Goal: Task Accomplishment & Management: Manage account settings

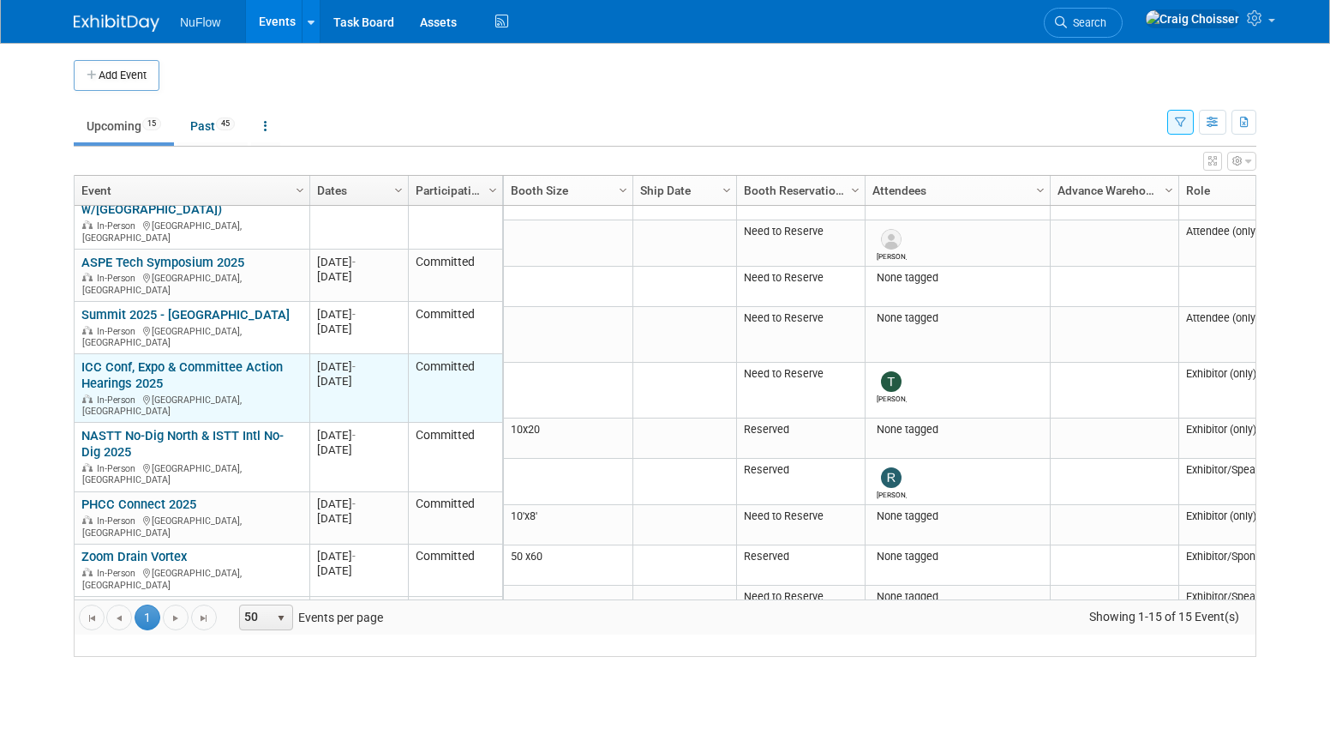
scroll to position [46, 0]
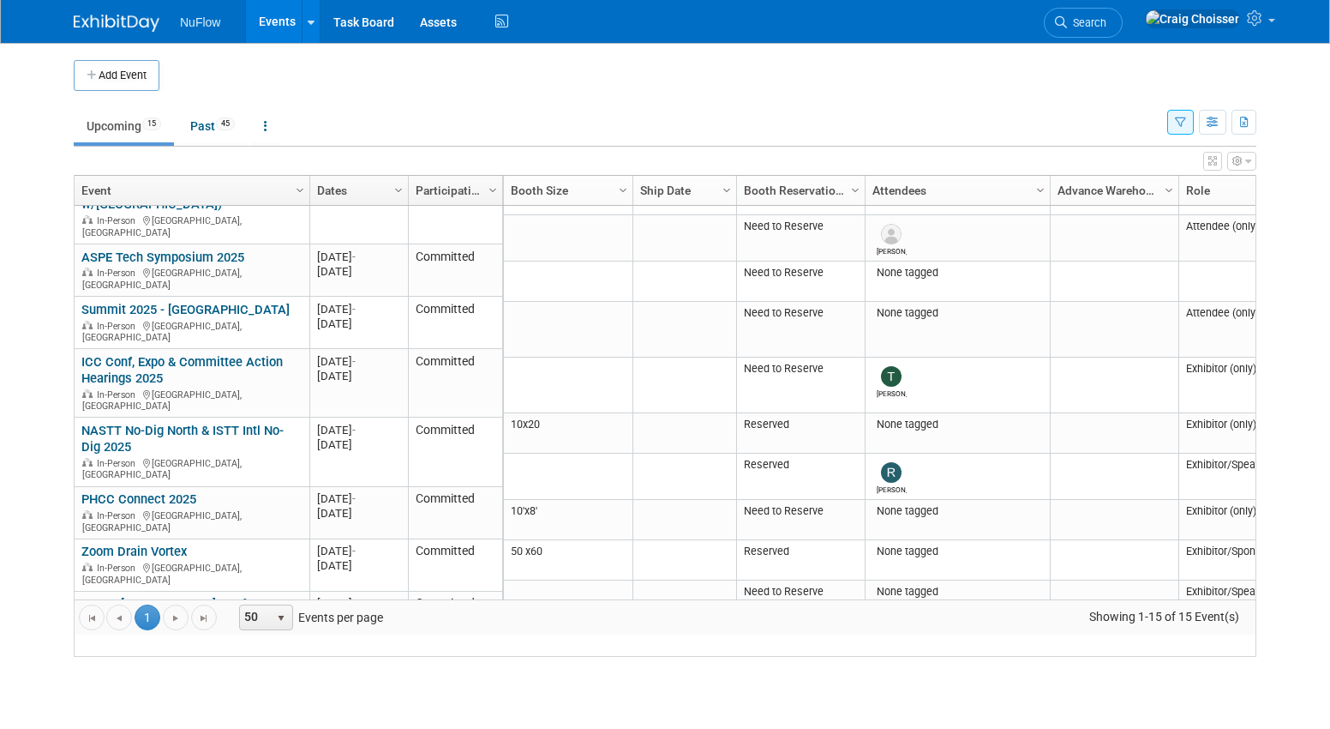
click at [520, 101] on td "Upcoming 15 Past 45 All Events 60 Past and Upcoming Grouped Annually Events gro…" at bounding box center [621, 119] width 1094 height 56
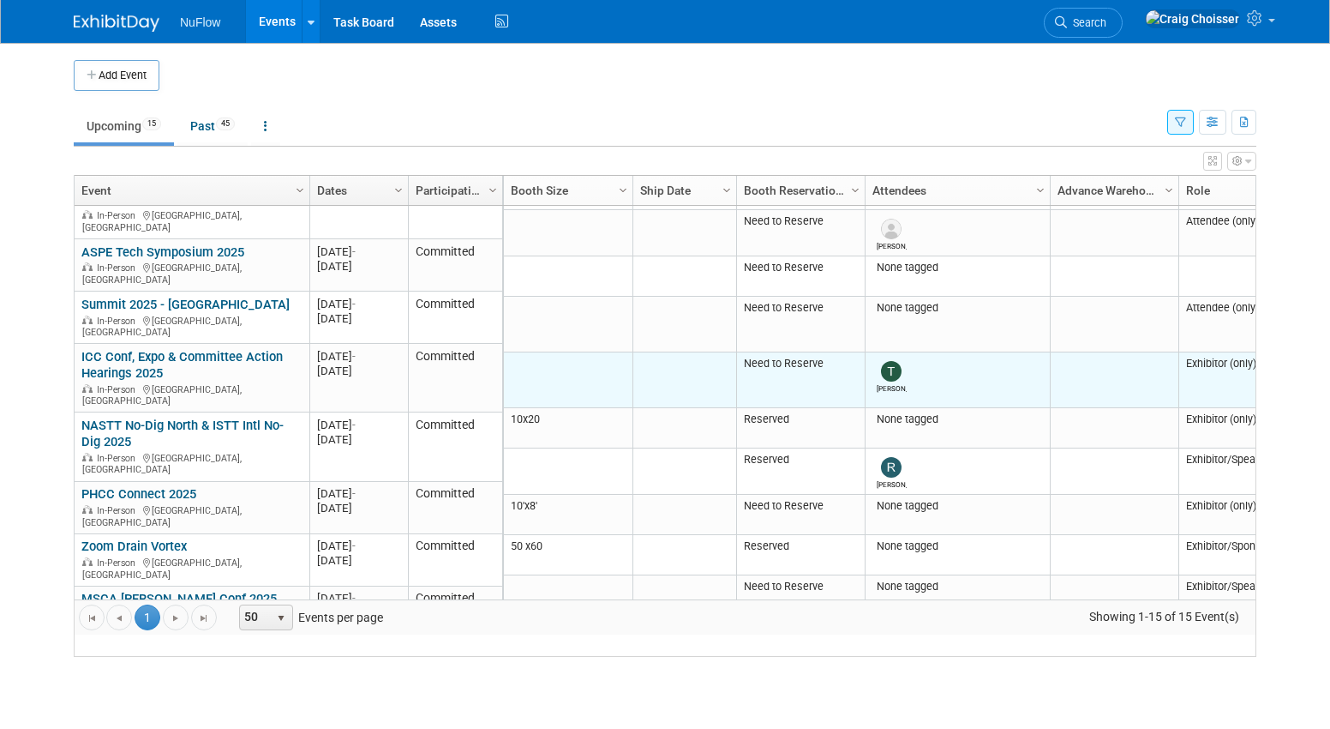
scroll to position [55, 0]
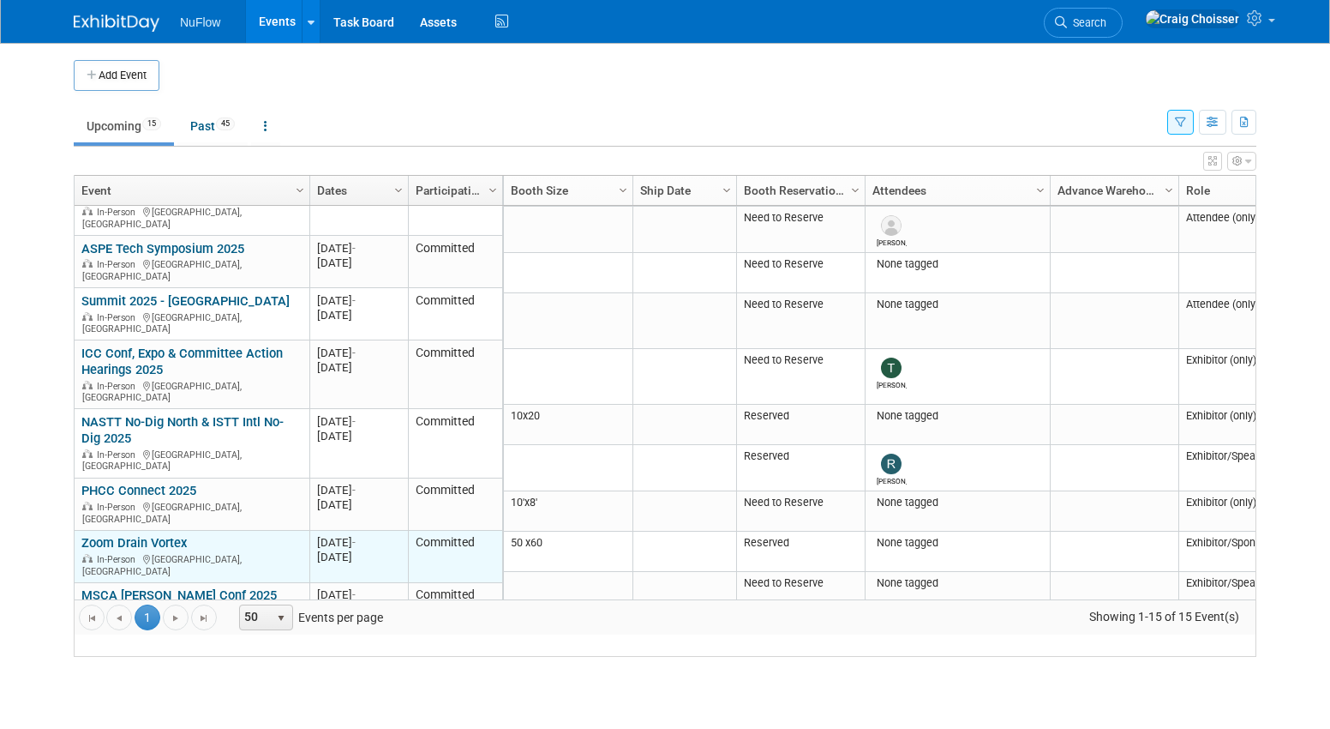
click at [177, 535] on link "Zoom Drain Vortex" at bounding box center [133, 542] width 105 height 15
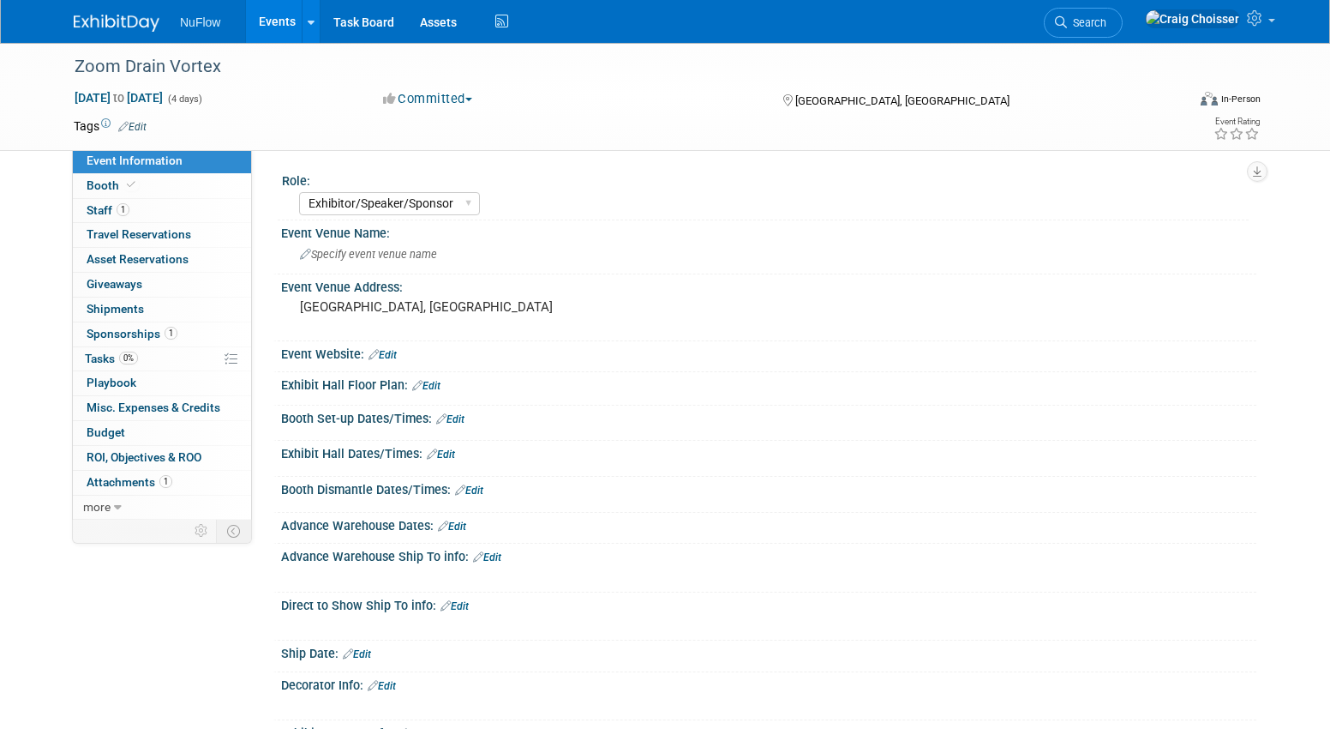
select select "Exhibitor/Speaker/Sponsor"
click at [99, 205] on span "Staff 1" at bounding box center [108, 210] width 43 height 14
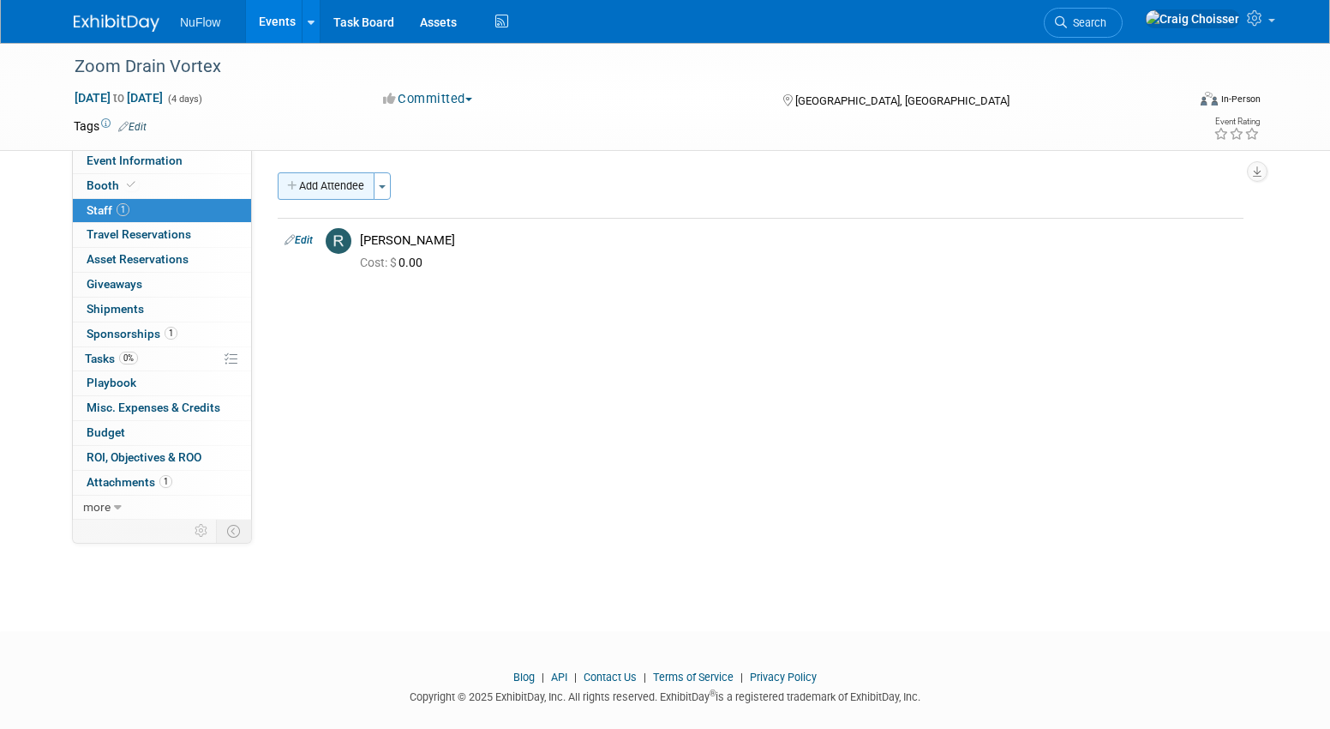
click at [352, 190] on button "Add Attendee" at bounding box center [326, 185] width 97 height 27
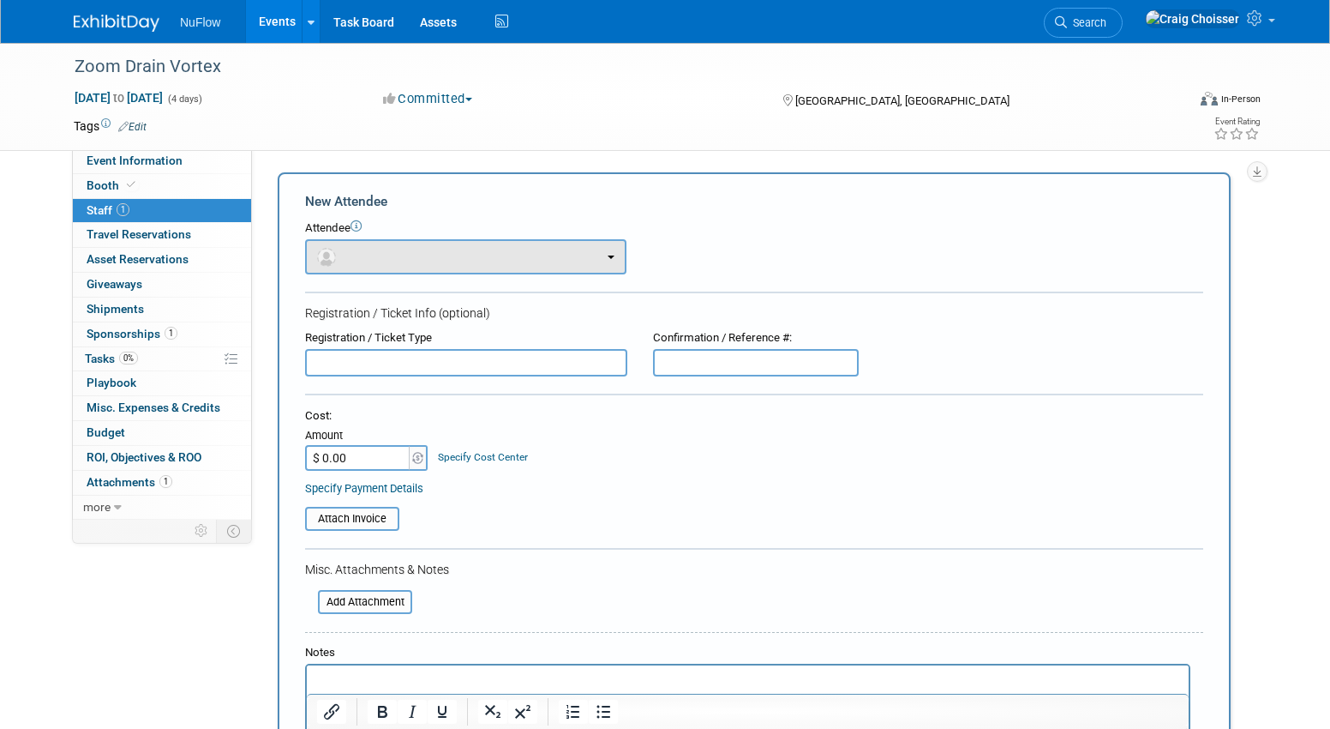
click at [375, 254] on button "button" at bounding box center [465, 256] width 321 height 35
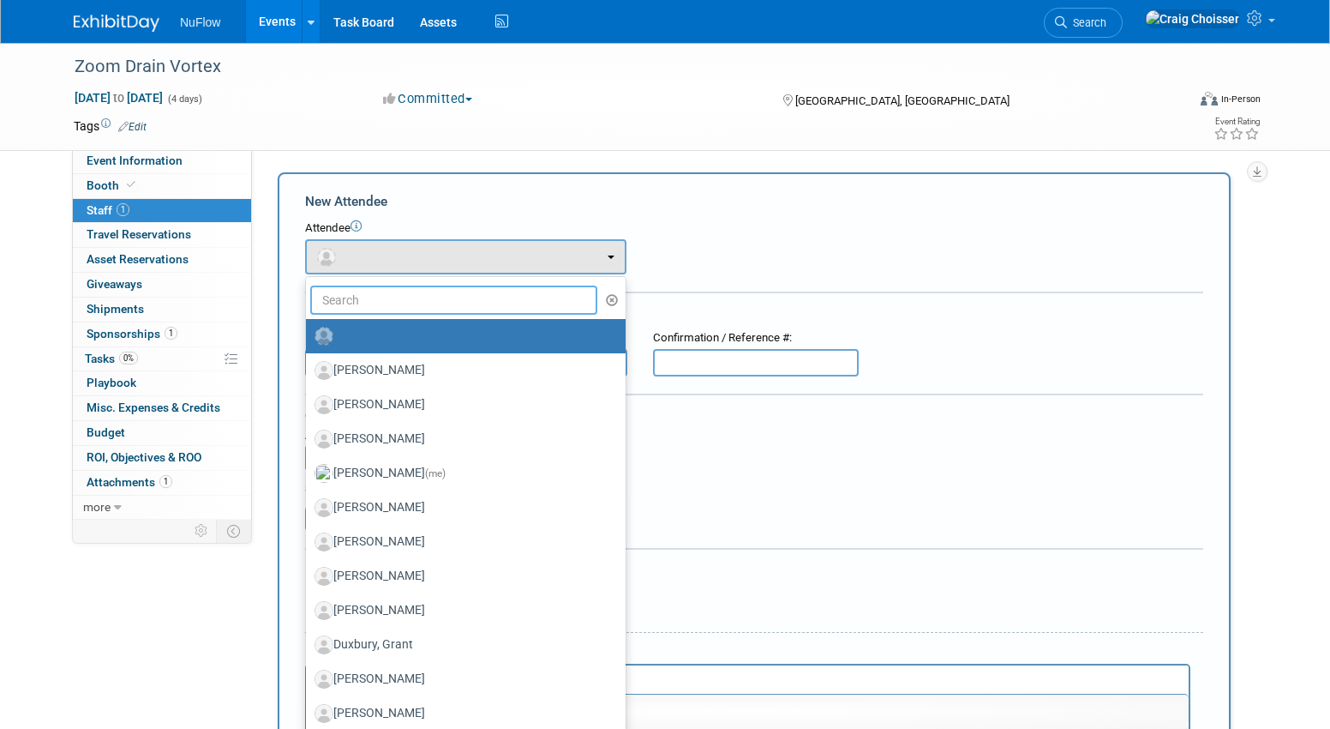
click at [376, 297] on input "text" at bounding box center [453, 299] width 287 height 29
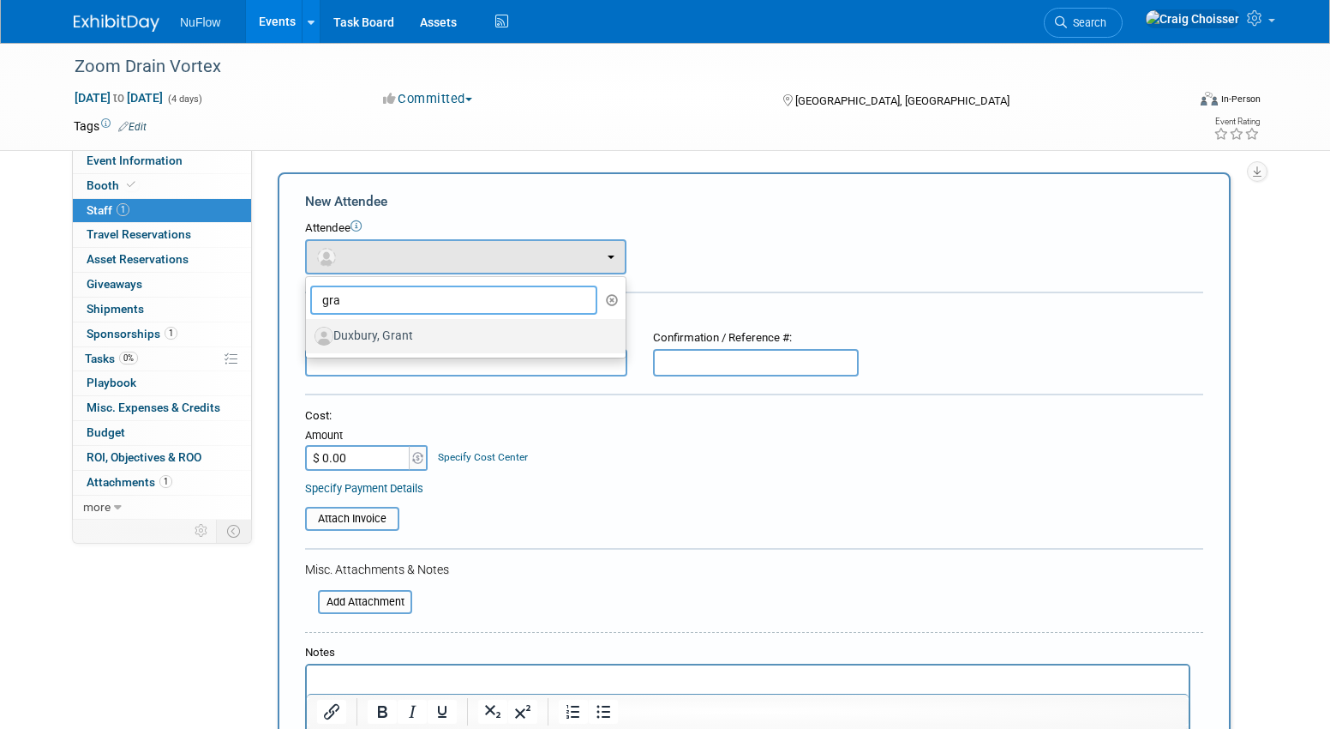
type input "gra"
click at [369, 327] on label "Duxbury, Grant" at bounding box center [462, 335] width 294 height 27
click at [309, 328] on input "Duxbury, Grant" at bounding box center [302, 333] width 11 height 11
select select "fbc2f166-aadf-40e6-b83d-730d80bad575"
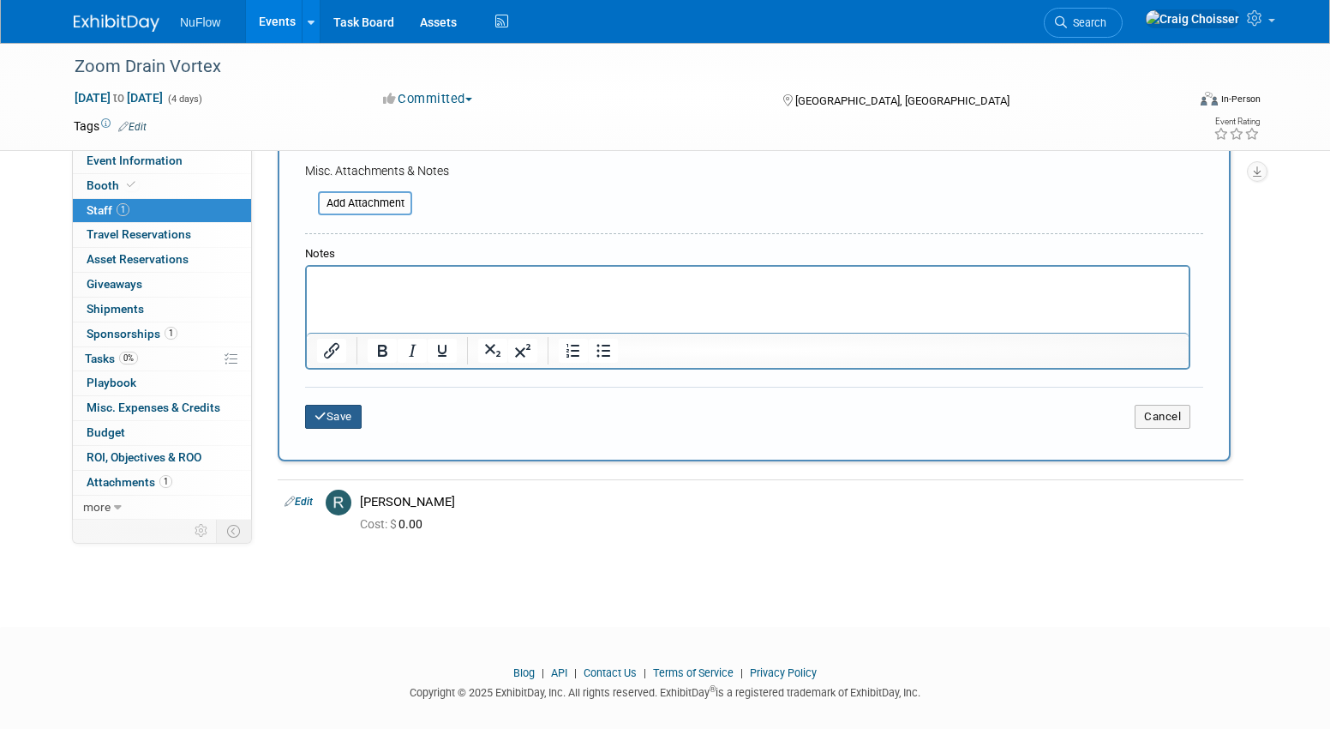
click at [343, 406] on button "Save" at bounding box center [333, 417] width 57 height 24
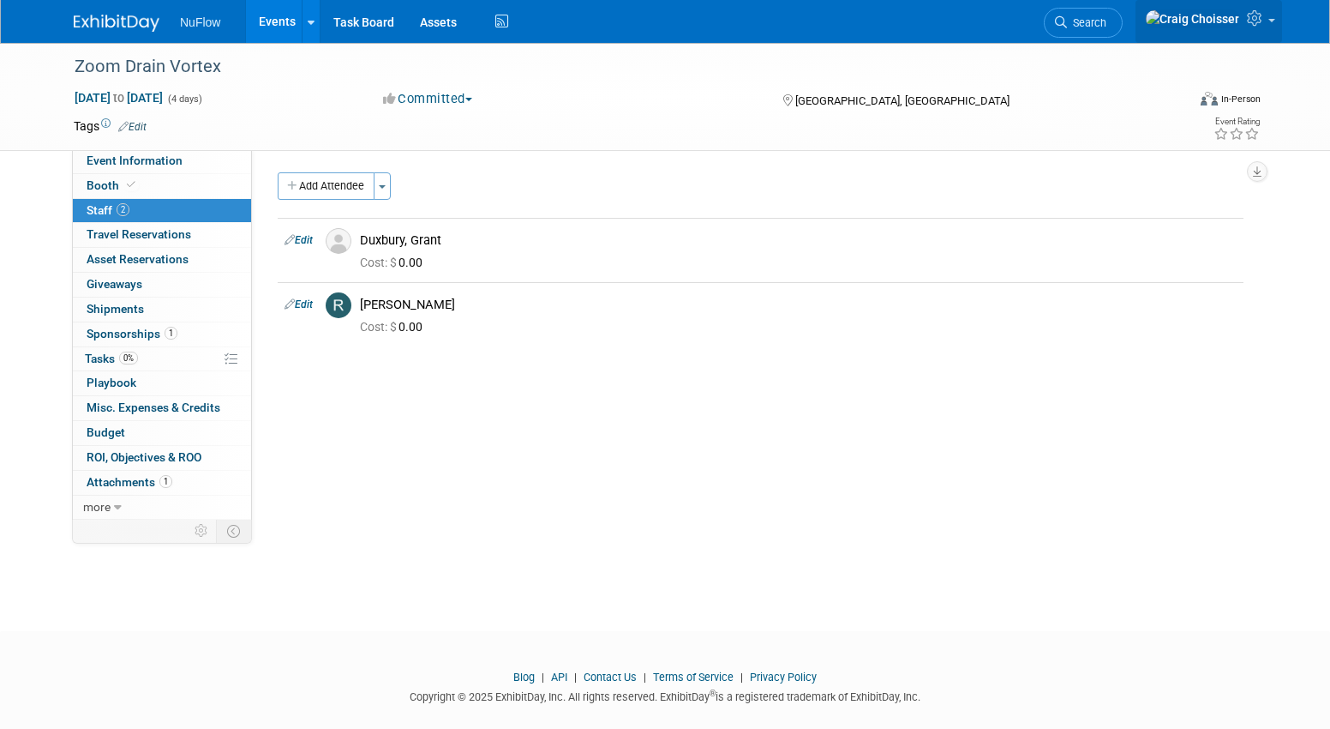
click at [1254, 26] on icon at bounding box center [1257, 17] width 20 height 15
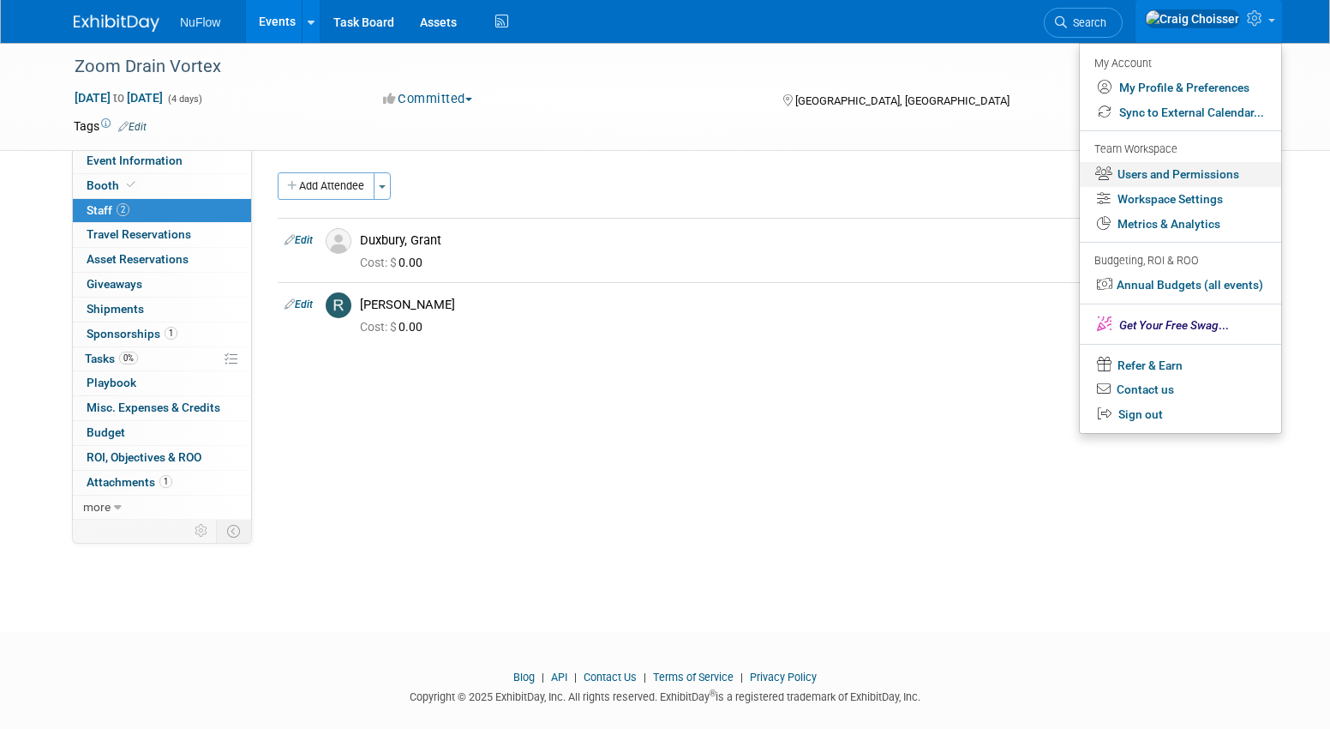
click at [1169, 173] on link "Users and Permissions" at bounding box center [1180, 174] width 201 height 25
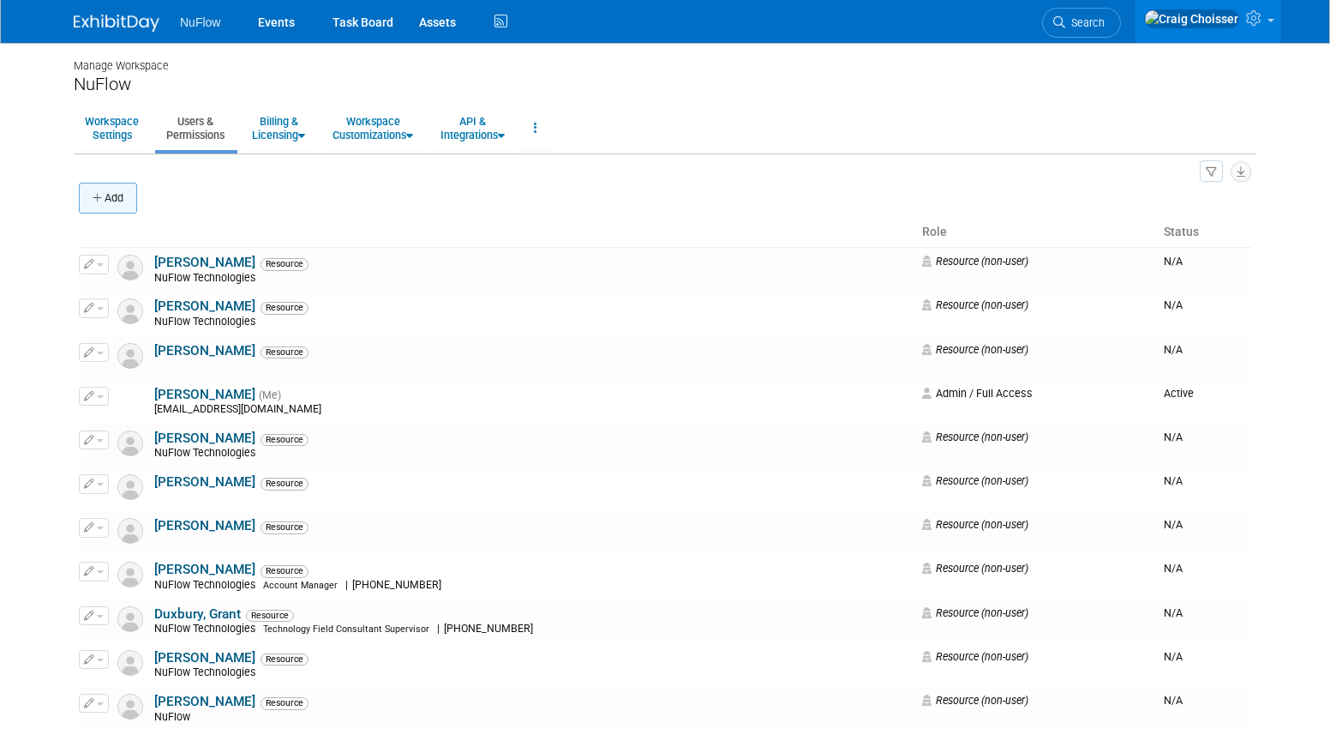
click at [111, 203] on button "Add" at bounding box center [108, 198] width 58 height 31
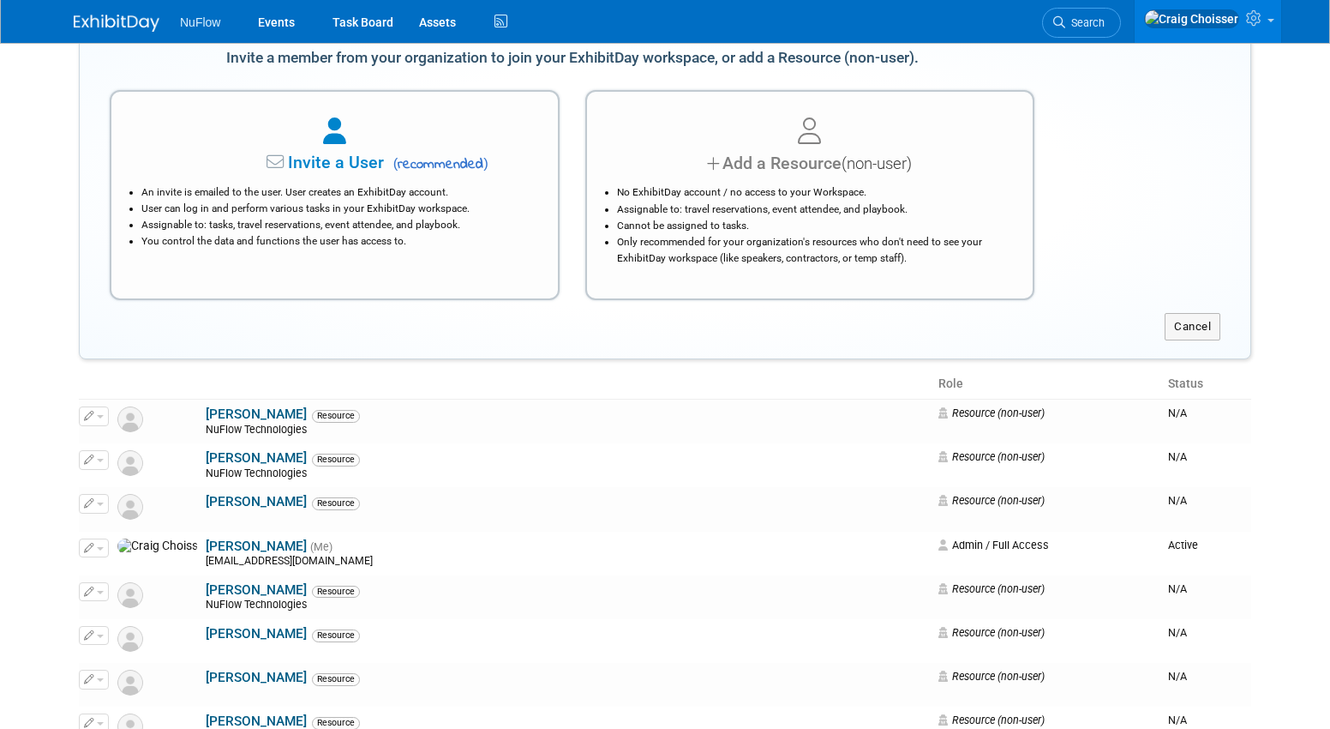
scroll to position [170, 0]
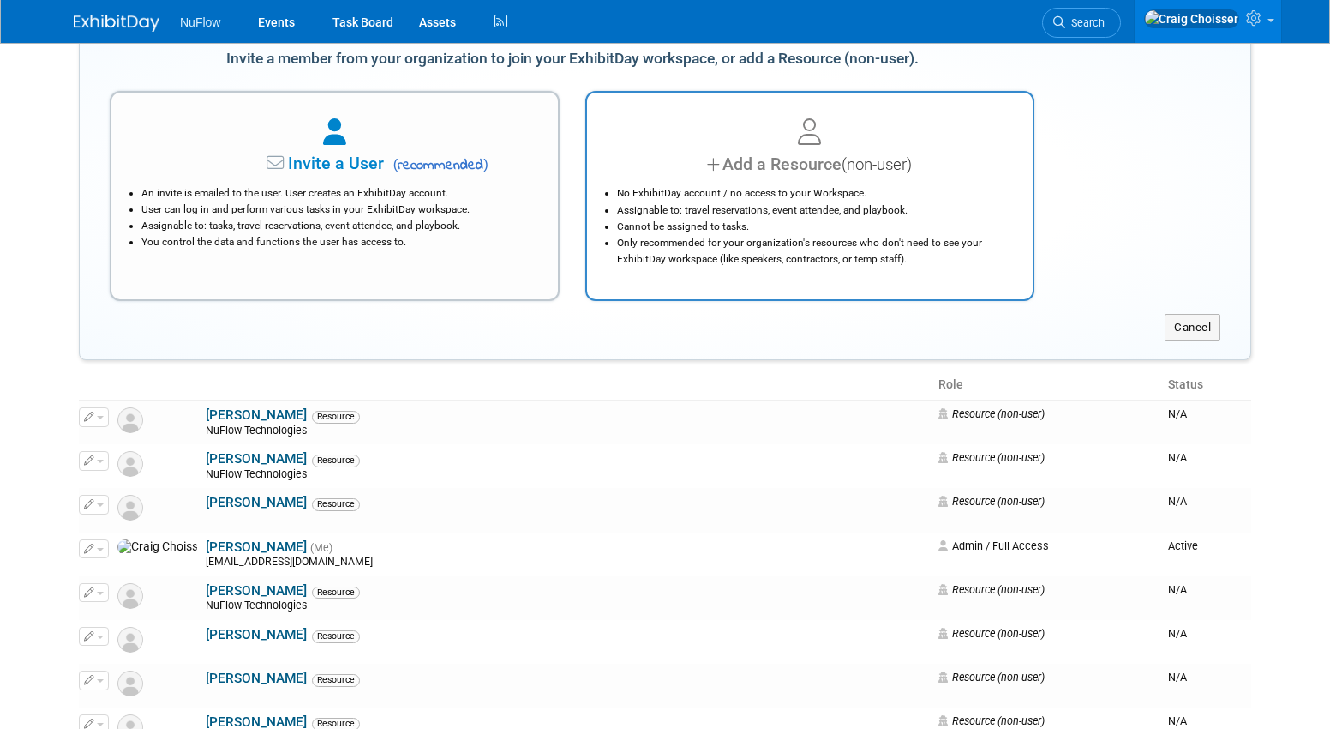
click at [696, 202] on li "Assignable to: travel reservations, event attendee, and playbook." at bounding box center [814, 210] width 395 height 16
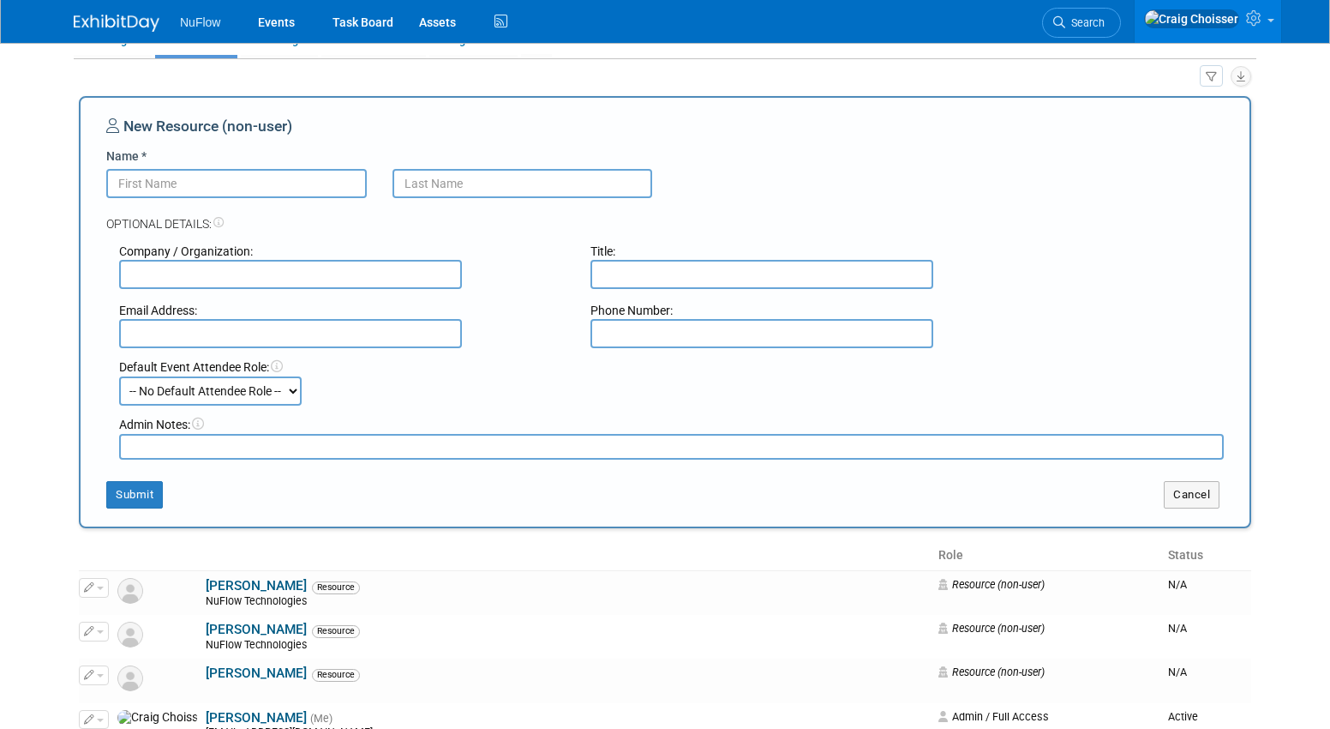
scroll to position [69, 0]
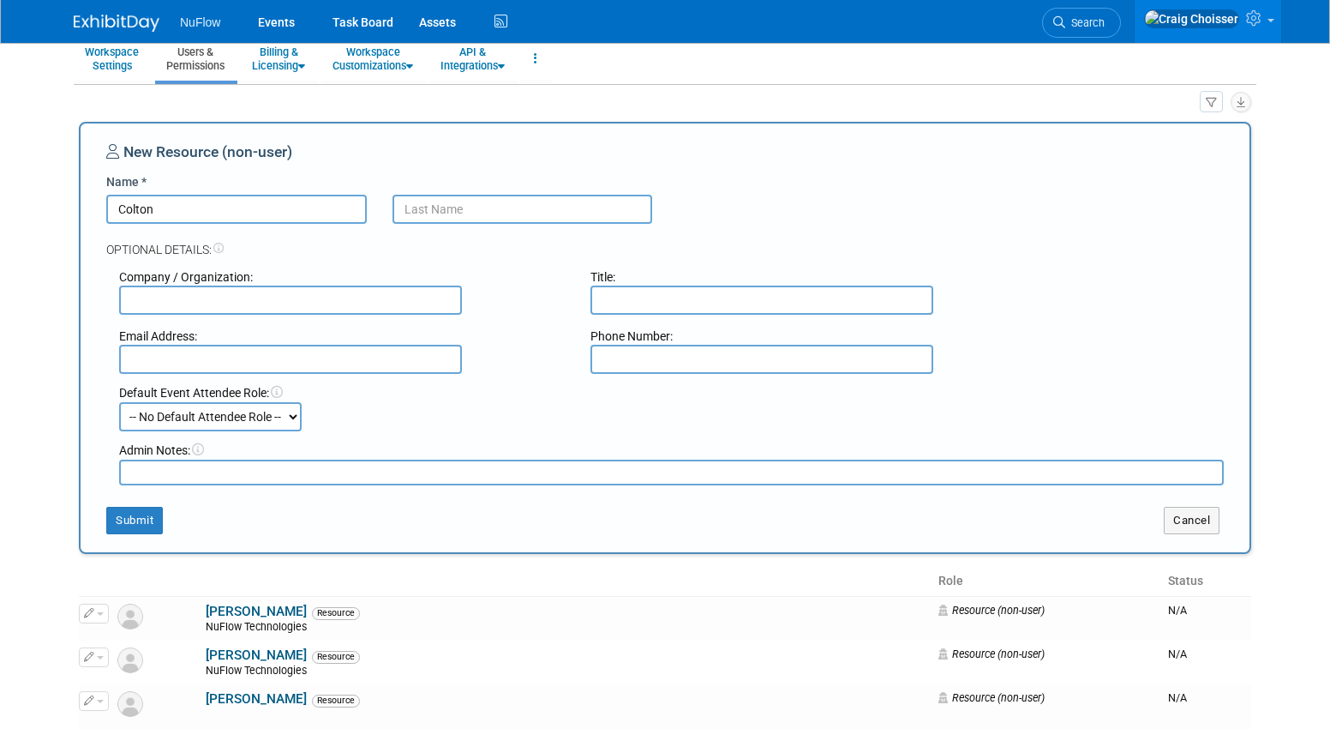
type input "Colton"
type input "McKeithen"
click at [485, 394] on div "Default Event Attendee Role:" at bounding box center [671, 392] width 1105 height 17
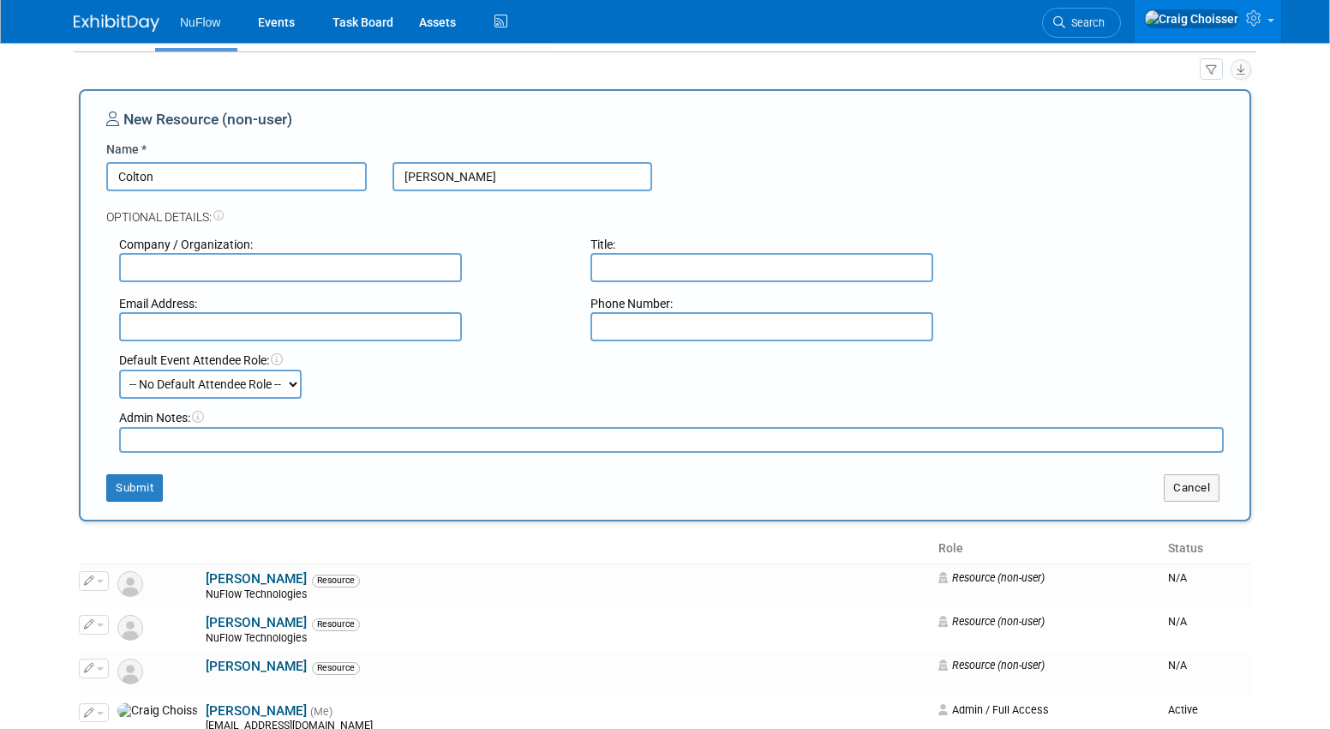
scroll to position [105, 0]
click at [153, 475] on button "Submit" at bounding box center [134, 484] width 57 height 27
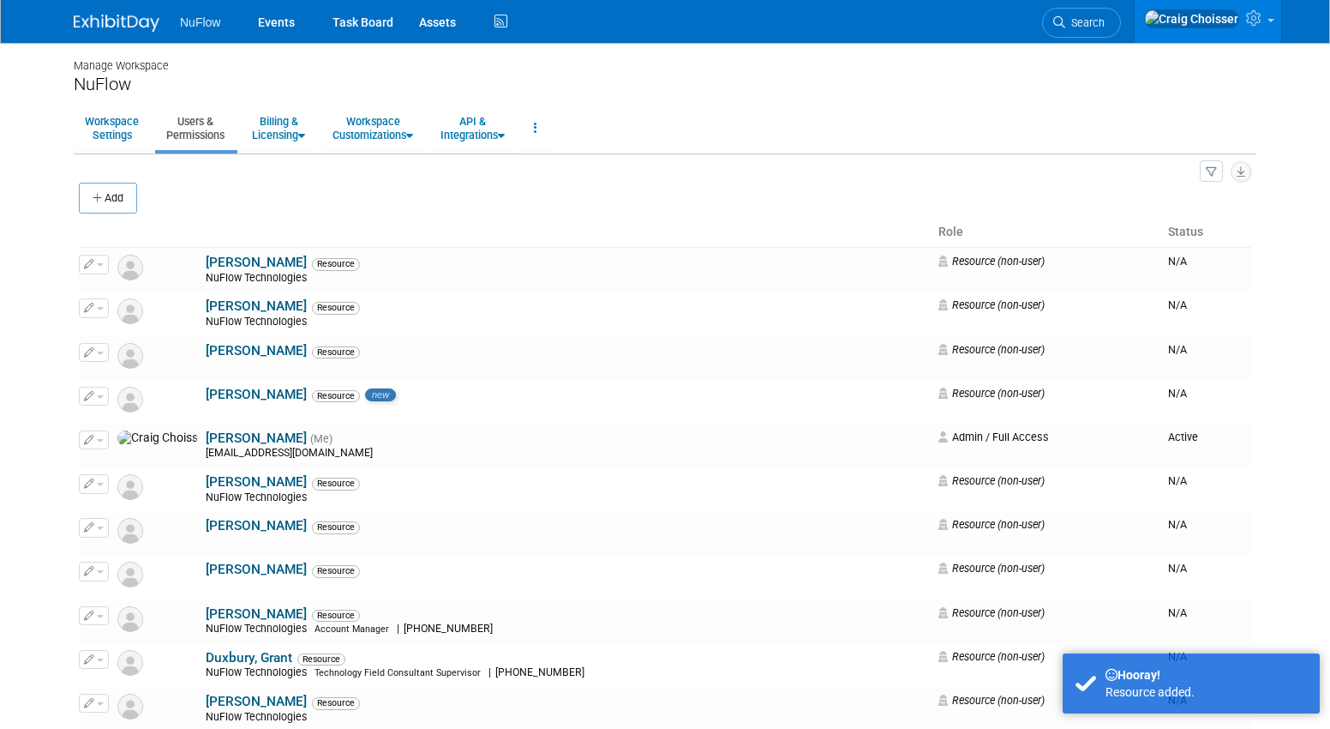
scroll to position [0, 0]
click at [279, 23] on link "Events" at bounding box center [276, 21] width 63 height 43
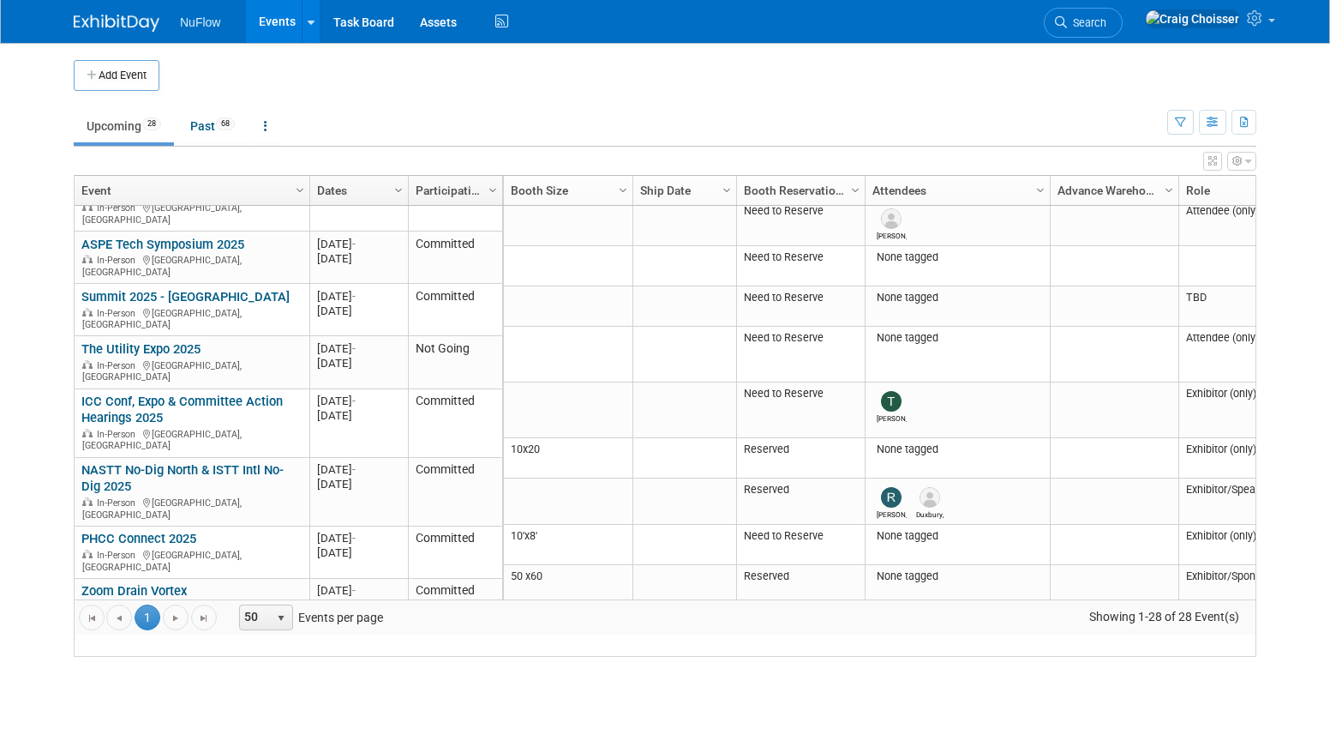
scroll to position [62, 0]
click at [1236, 162] on icon "button" at bounding box center [1238, 161] width 10 height 10
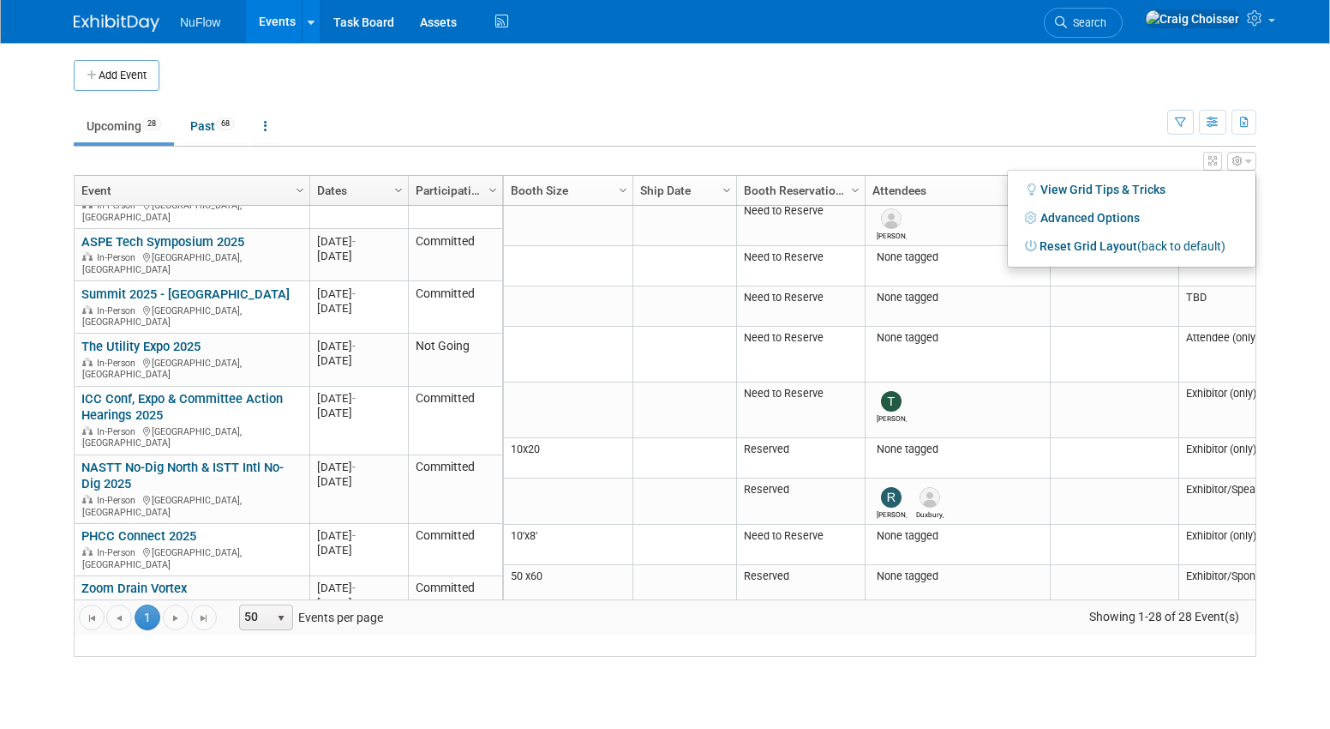
click at [1134, 111] on ul "Upcoming 28 Past 68 All Events 96 Past and Upcoming Grouped Annually Events gro…" at bounding box center [621, 127] width 1094 height 39
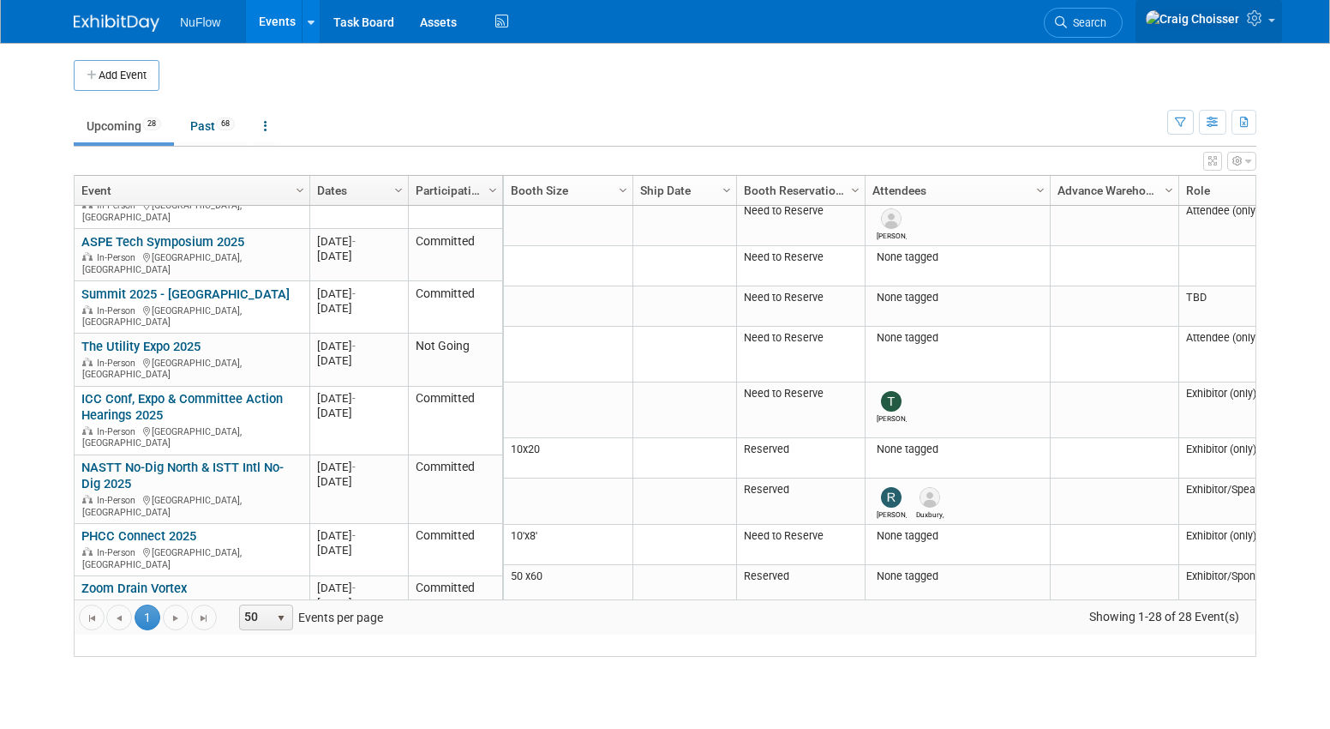
click at [1269, 22] on span at bounding box center [1272, 20] width 7 height 3
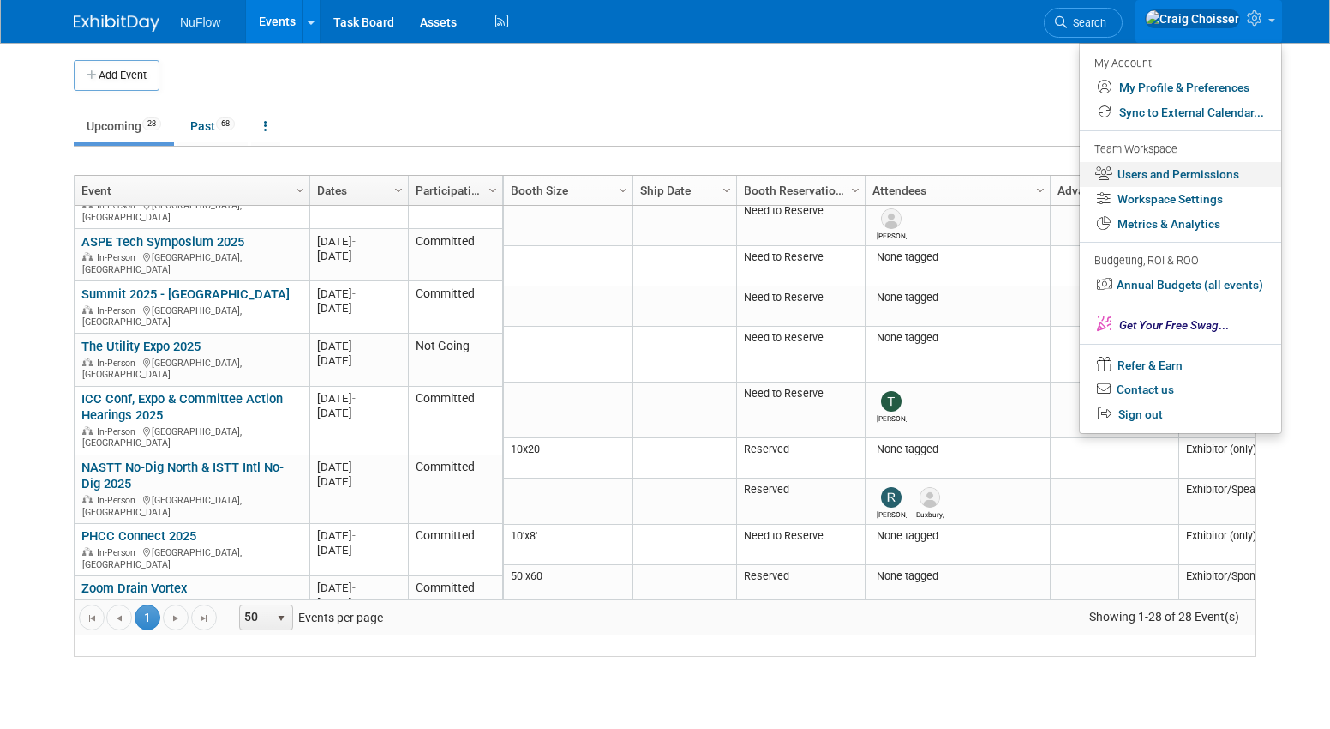
click at [1160, 174] on link "Users and Permissions" at bounding box center [1180, 174] width 201 height 25
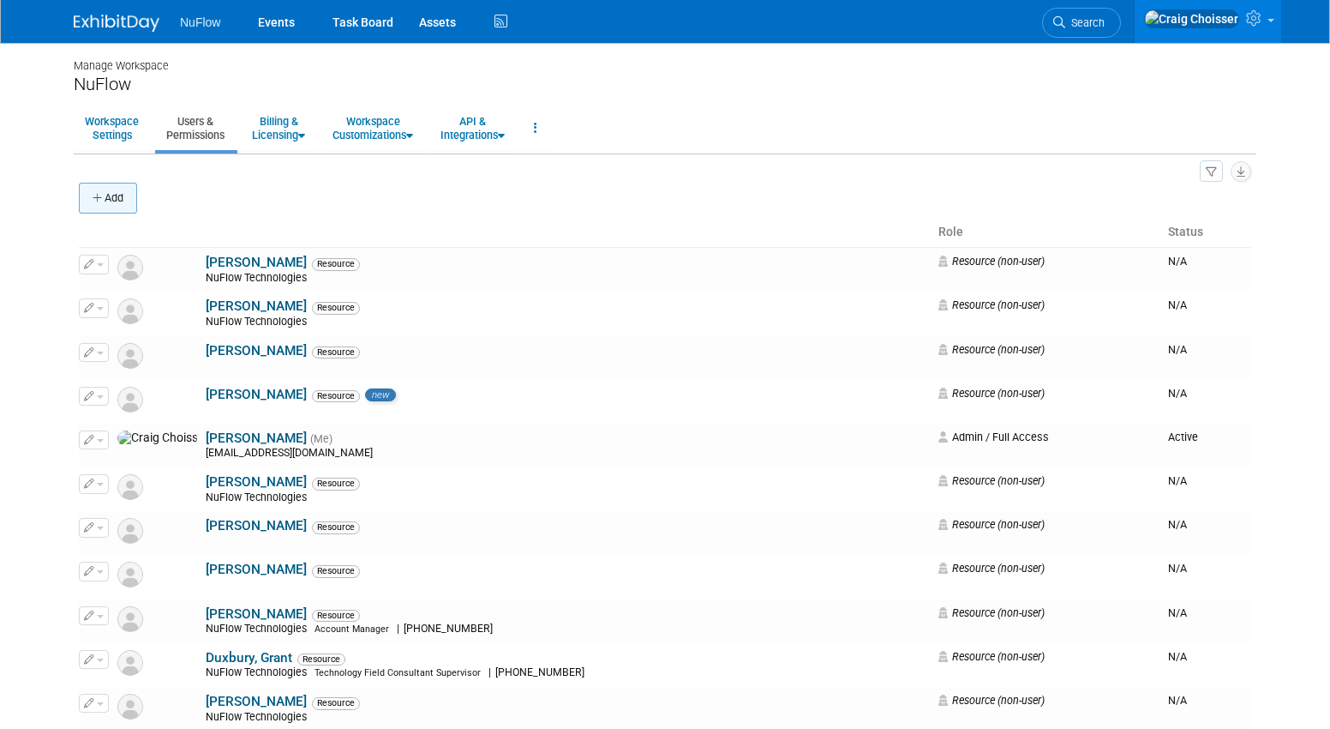
click at [97, 199] on icon "button" at bounding box center [99, 198] width 12 height 11
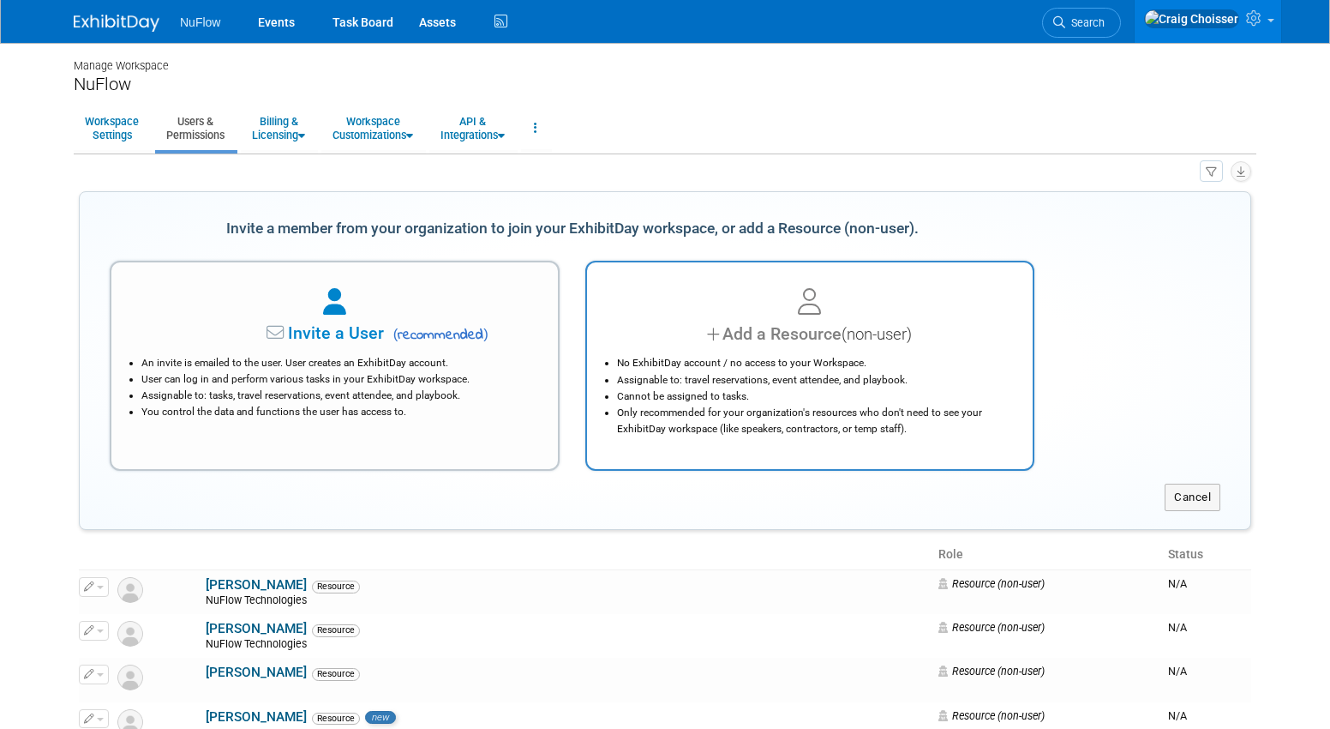
click at [791, 328] on div "Add a Resource (non-user)" at bounding box center [811, 333] width 404 height 25
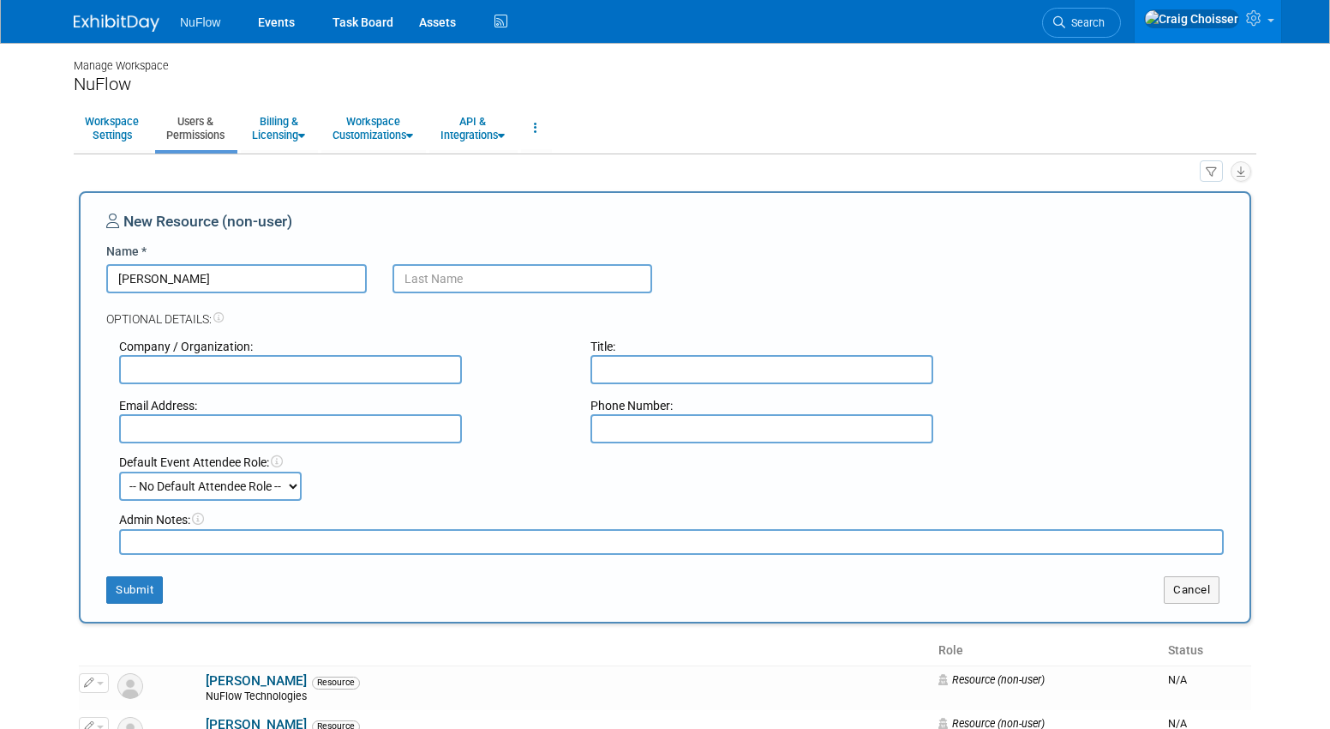
type input "Evan"
type input "Stark"
click at [135, 582] on button "Submit" at bounding box center [134, 589] width 57 height 27
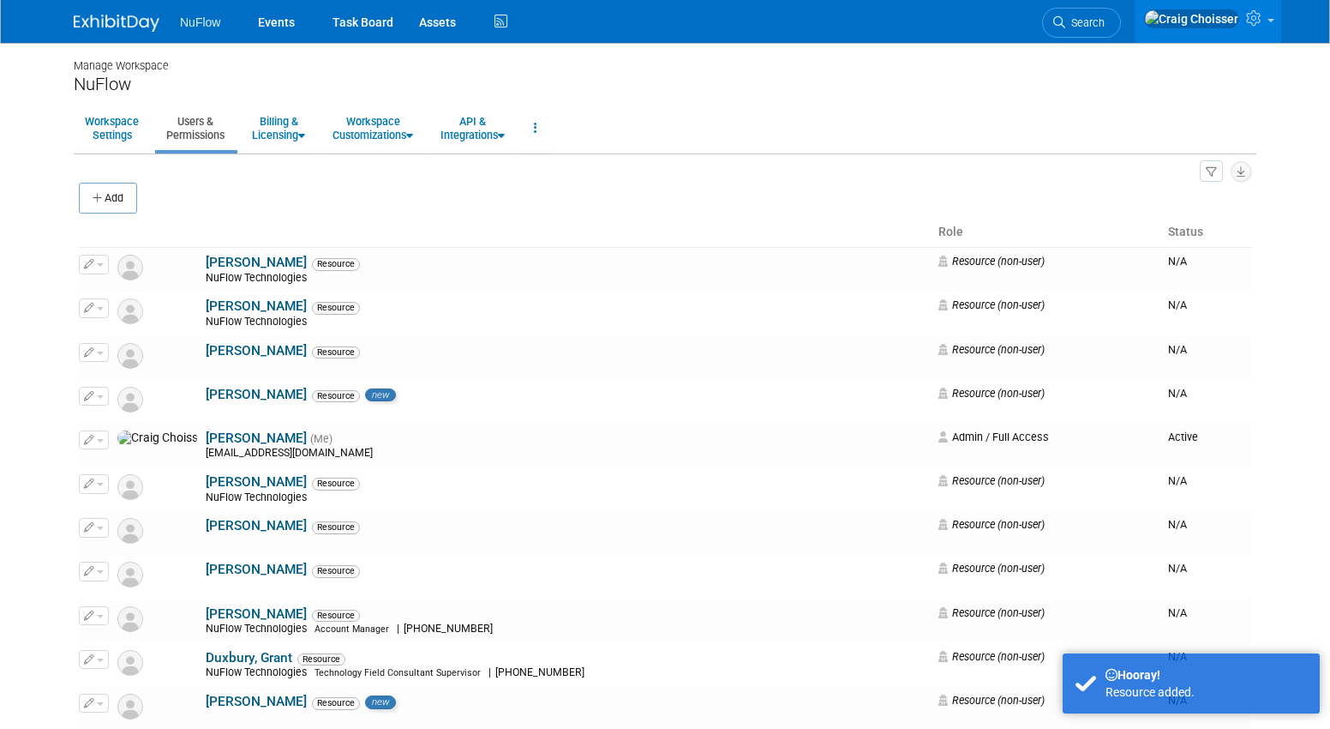
click at [193, 25] on span "NuFlow" at bounding box center [200, 22] width 40 height 14
click at [271, 20] on link "Events" at bounding box center [276, 21] width 63 height 43
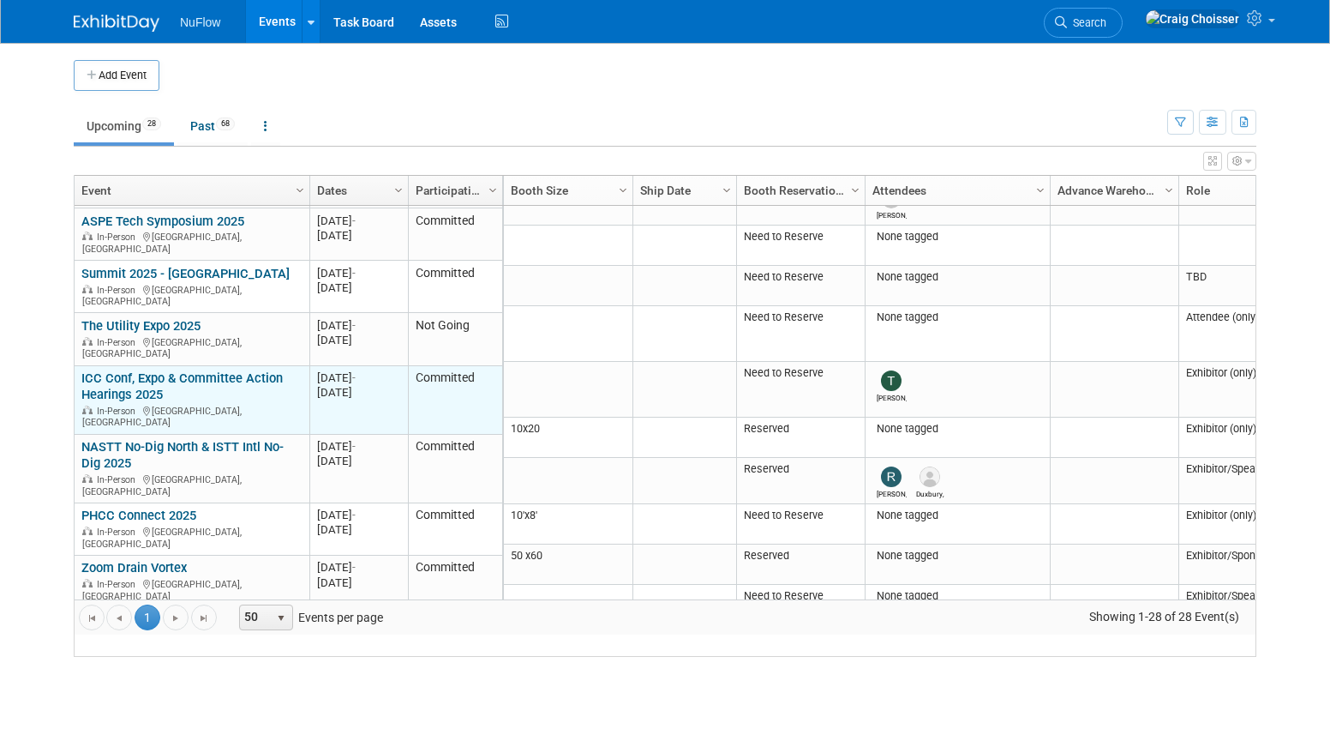
scroll to position [121, 0]
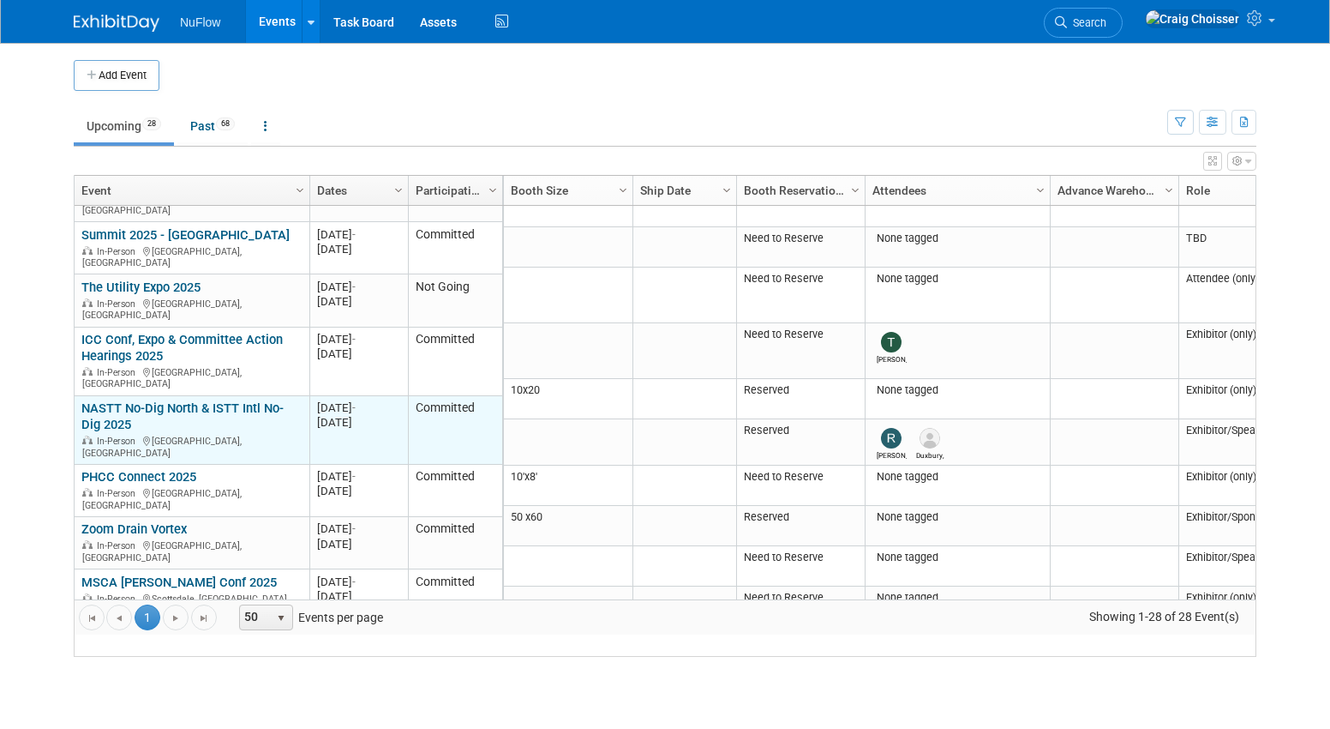
click at [182, 400] on link "NASTT No-Dig North & ISTT Intl No-Dig 2025" at bounding box center [182, 416] width 202 height 32
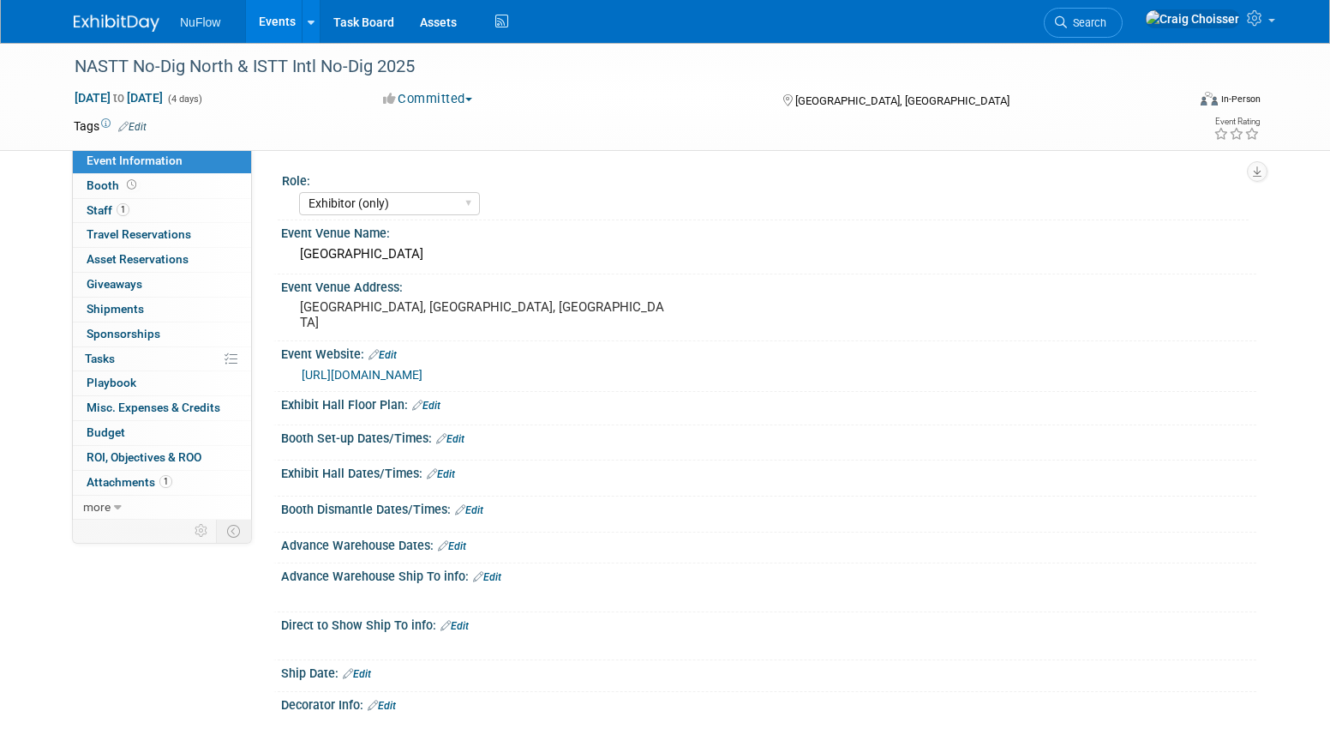
select select "Exhibitor (only)"
click at [105, 210] on span "Staff 1" at bounding box center [108, 210] width 43 height 14
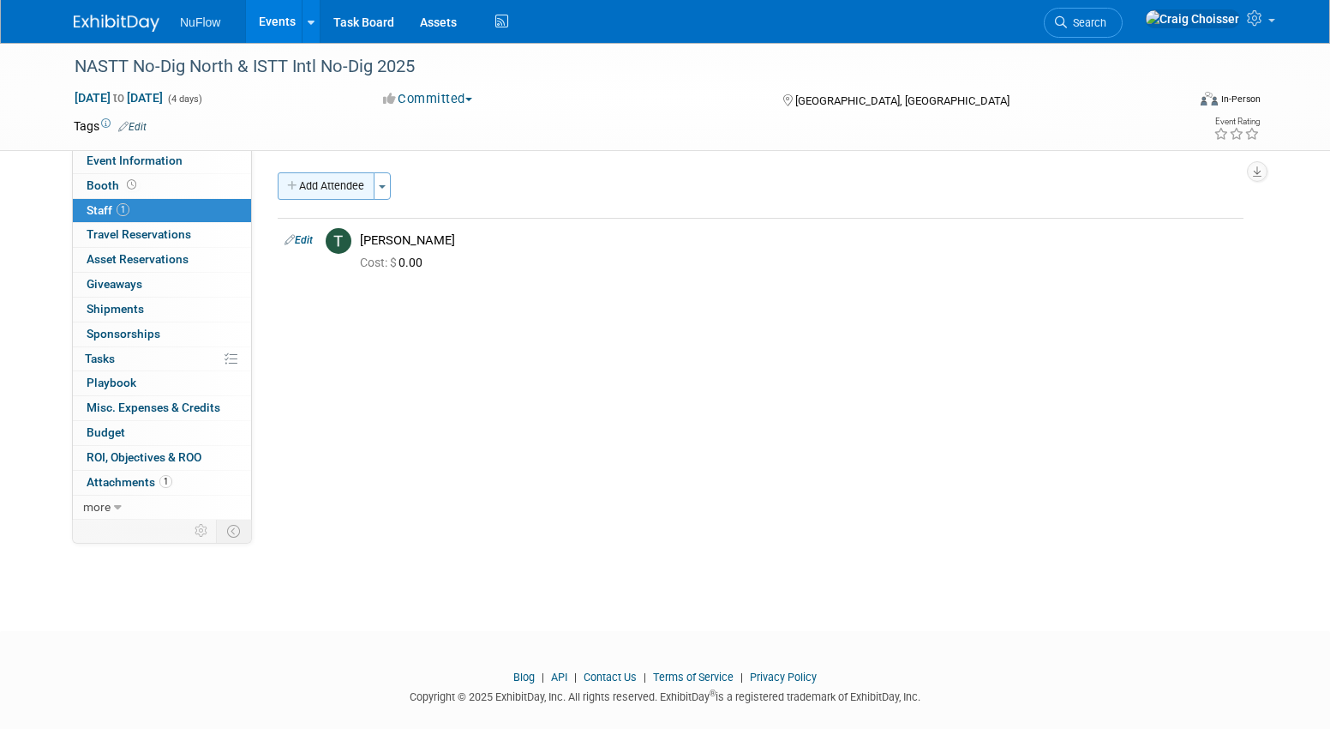
click at [333, 187] on button "Add Attendee" at bounding box center [326, 185] width 97 height 27
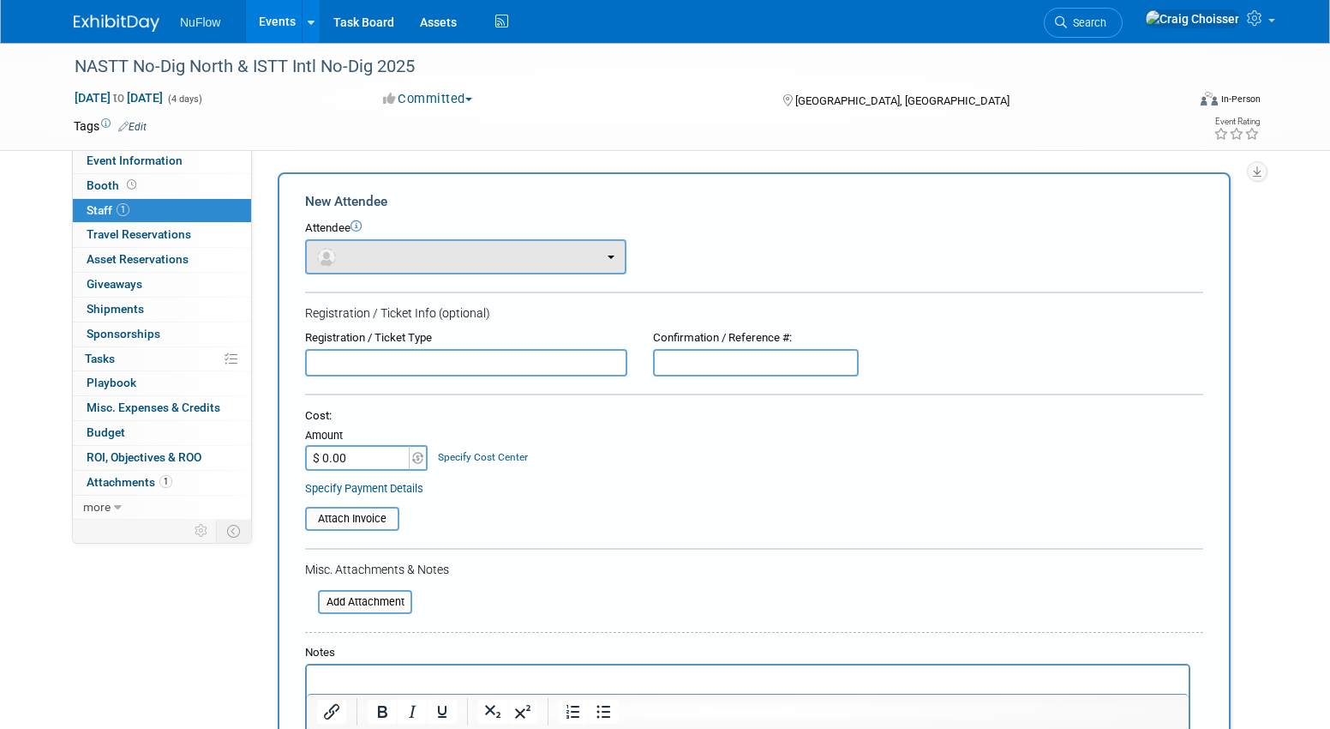
click at [349, 243] on button "button" at bounding box center [465, 256] width 321 height 35
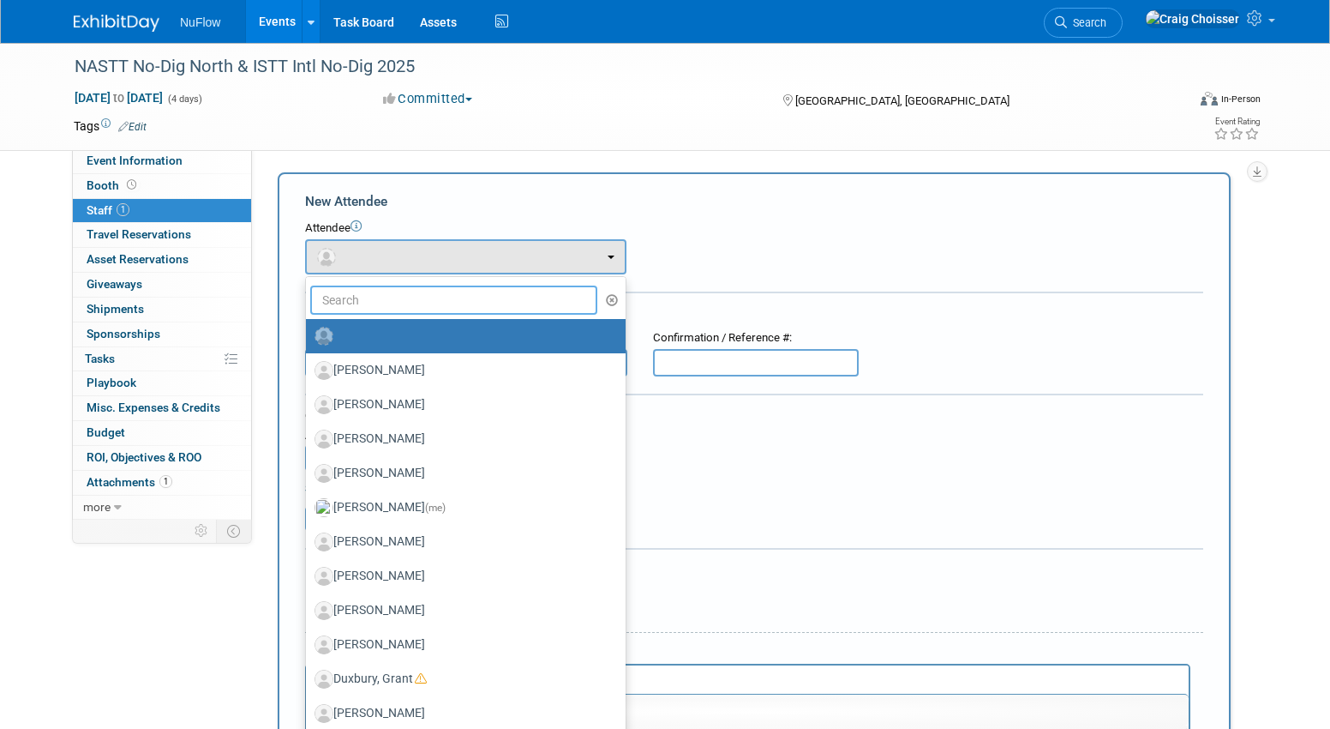
click at [370, 302] on input "text" at bounding box center [453, 299] width 287 height 29
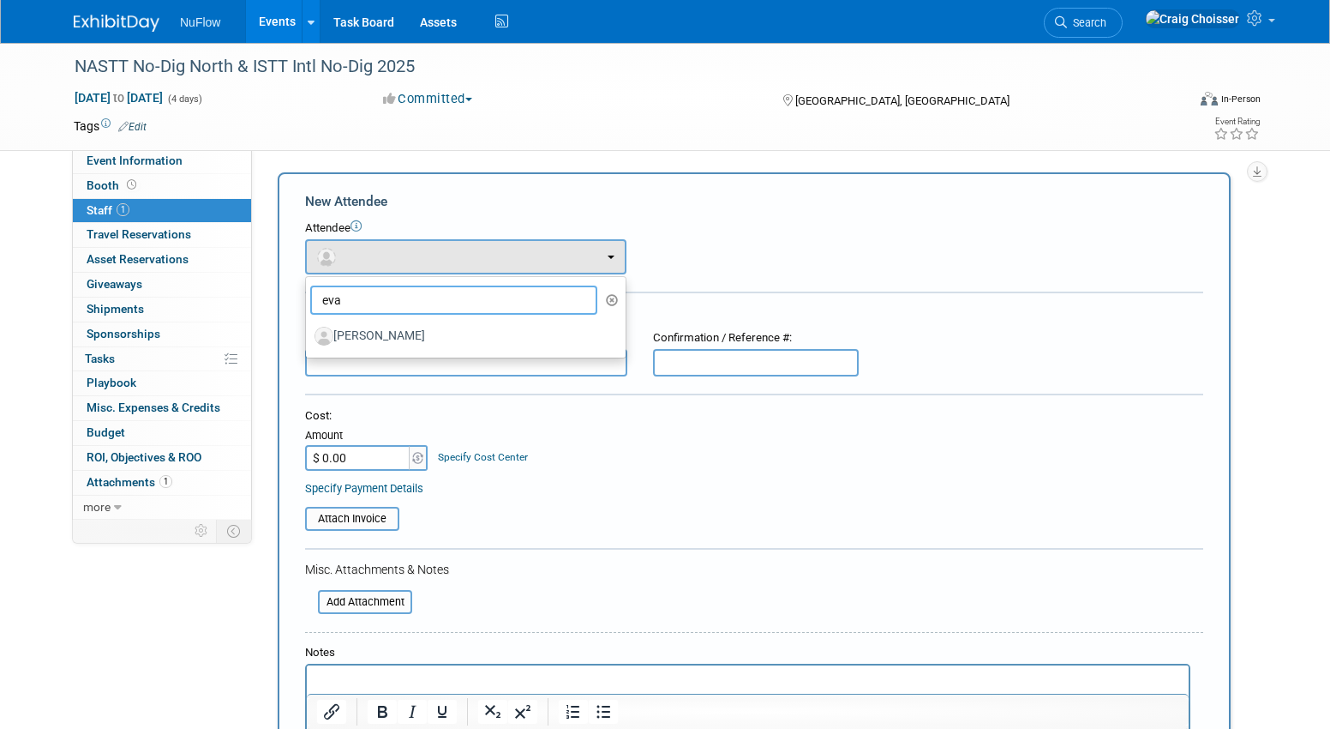
type input "Eva"
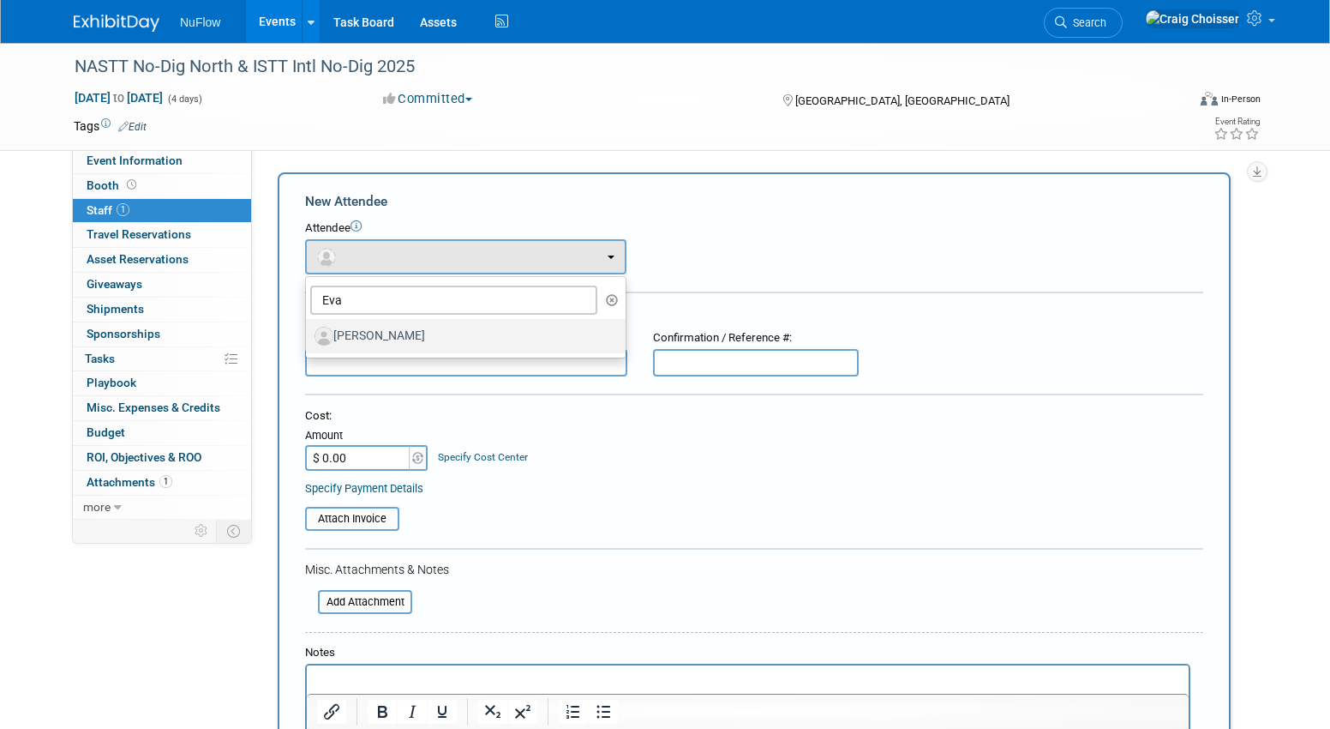
drag, startPoint x: 370, startPoint y: 302, endPoint x: 364, endPoint y: 334, distance: 33.1
click at [364, 334] on label "Evan Stark" at bounding box center [462, 335] width 294 height 27
click at [309, 334] on input "Evan Stark" at bounding box center [302, 333] width 11 height 11
select select "fd12b4e1-ce08-451b-bde5-1cbbbef71f49"
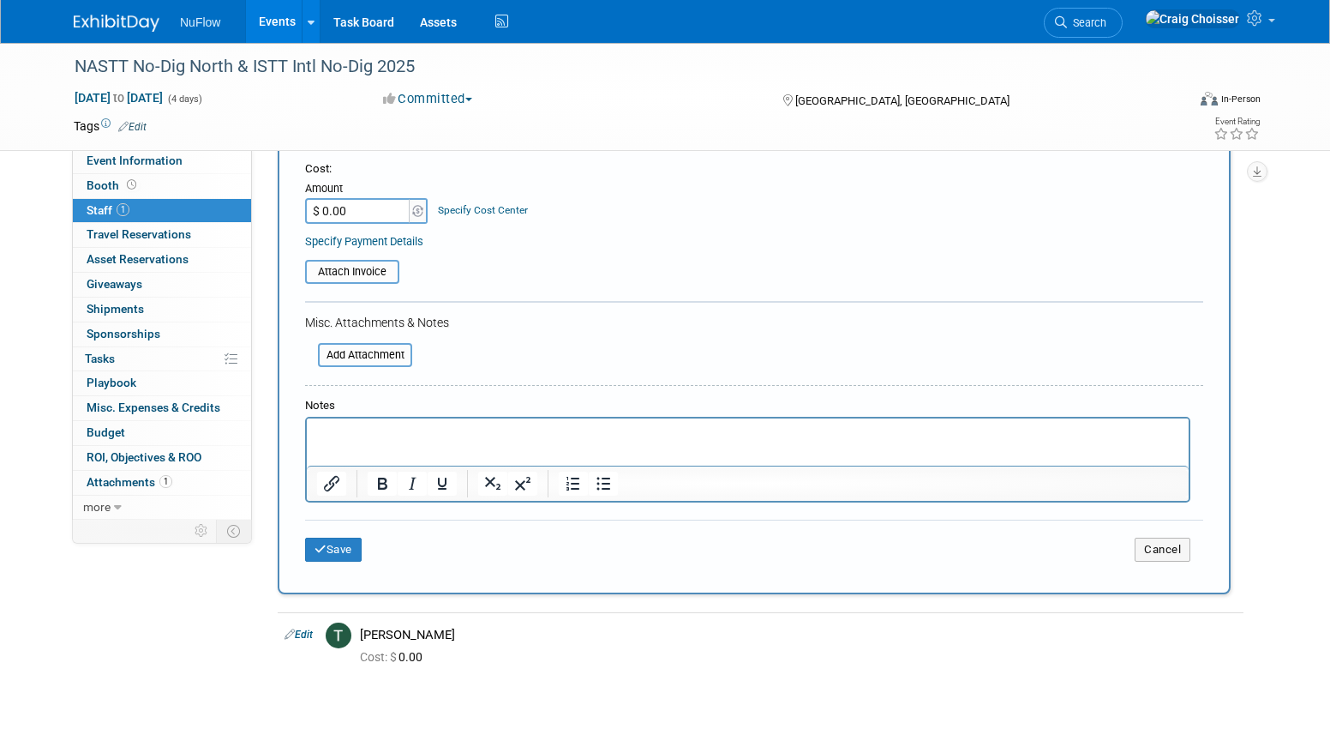
scroll to position [424, 0]
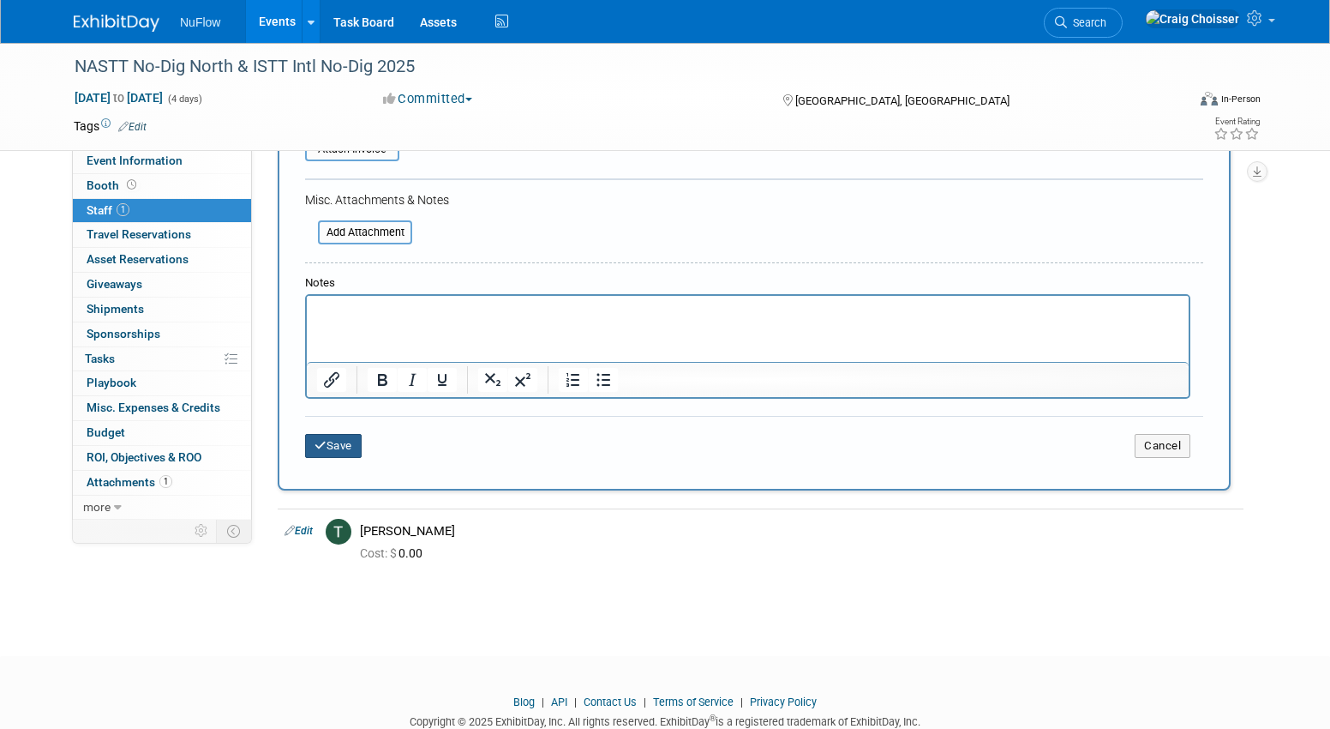
click at [347, 435] on button "Save" at bounding box center [333, 446] width 57 height 24
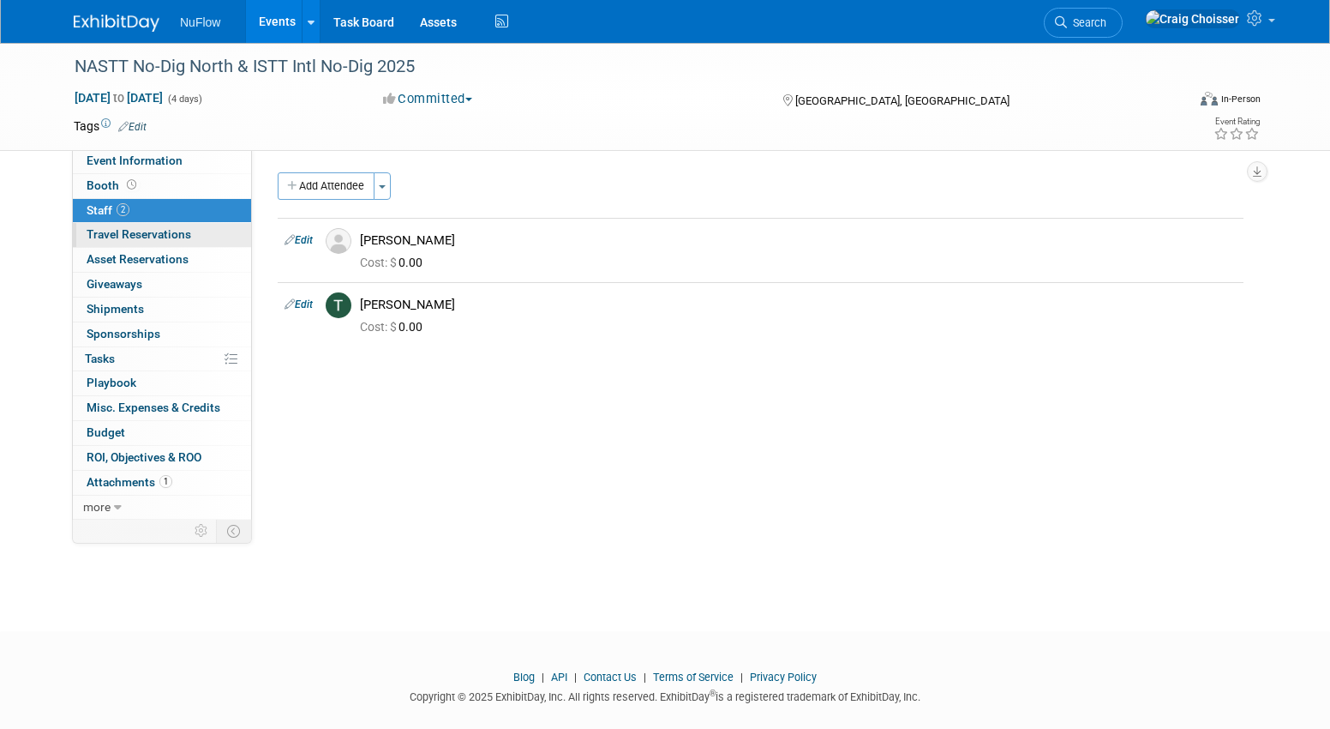
scroll to position [0, 0]
click at [270, 33] on link "Events" at bounding box center [277, 21] width 63 height 43
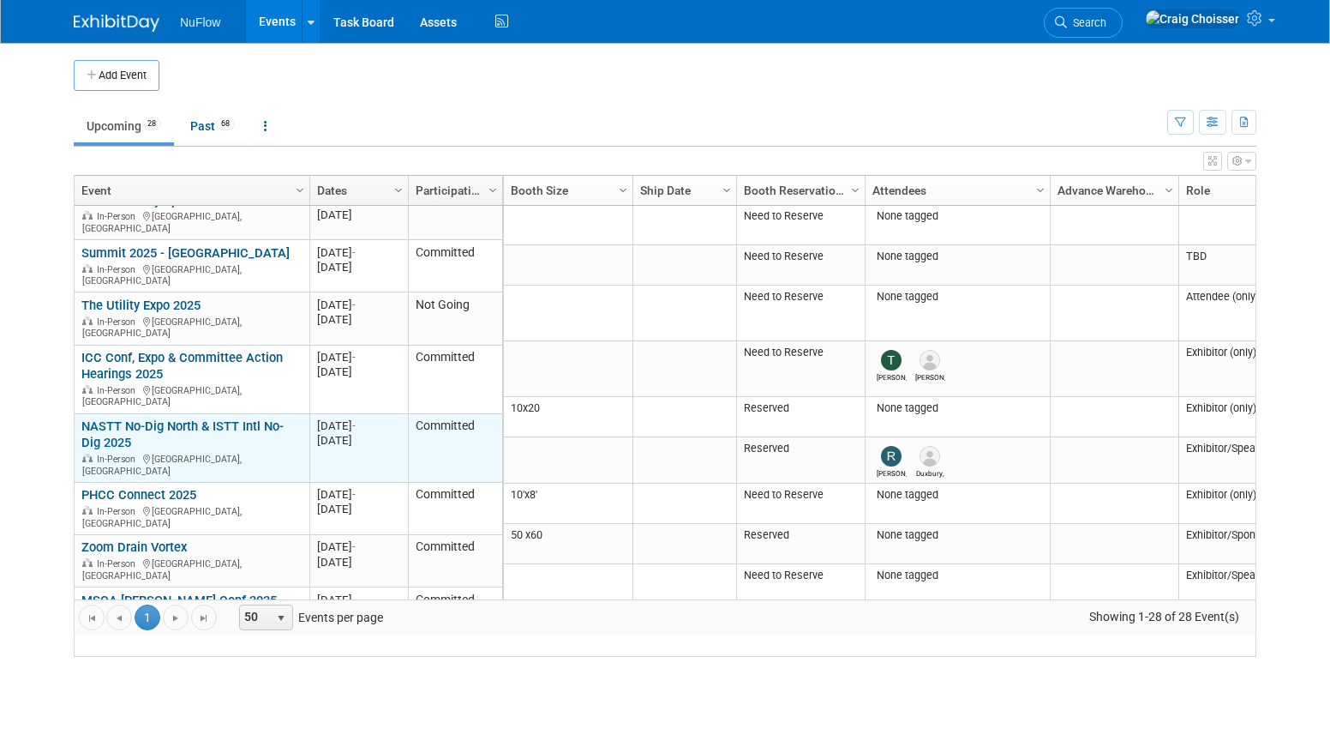
scroll to position [121, 0]
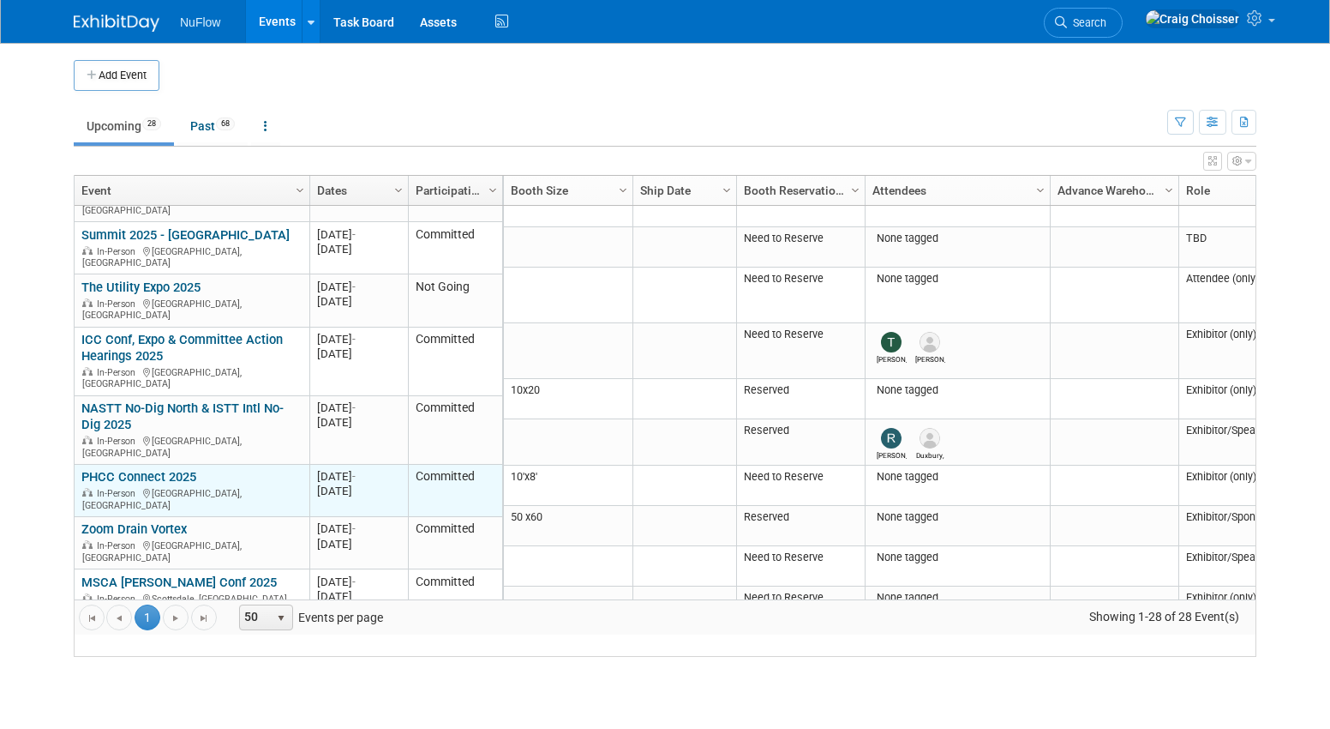
click at [180, 469] on link "PHCC Connect 2025" at bounding box center [138, 476] width 115 height 15
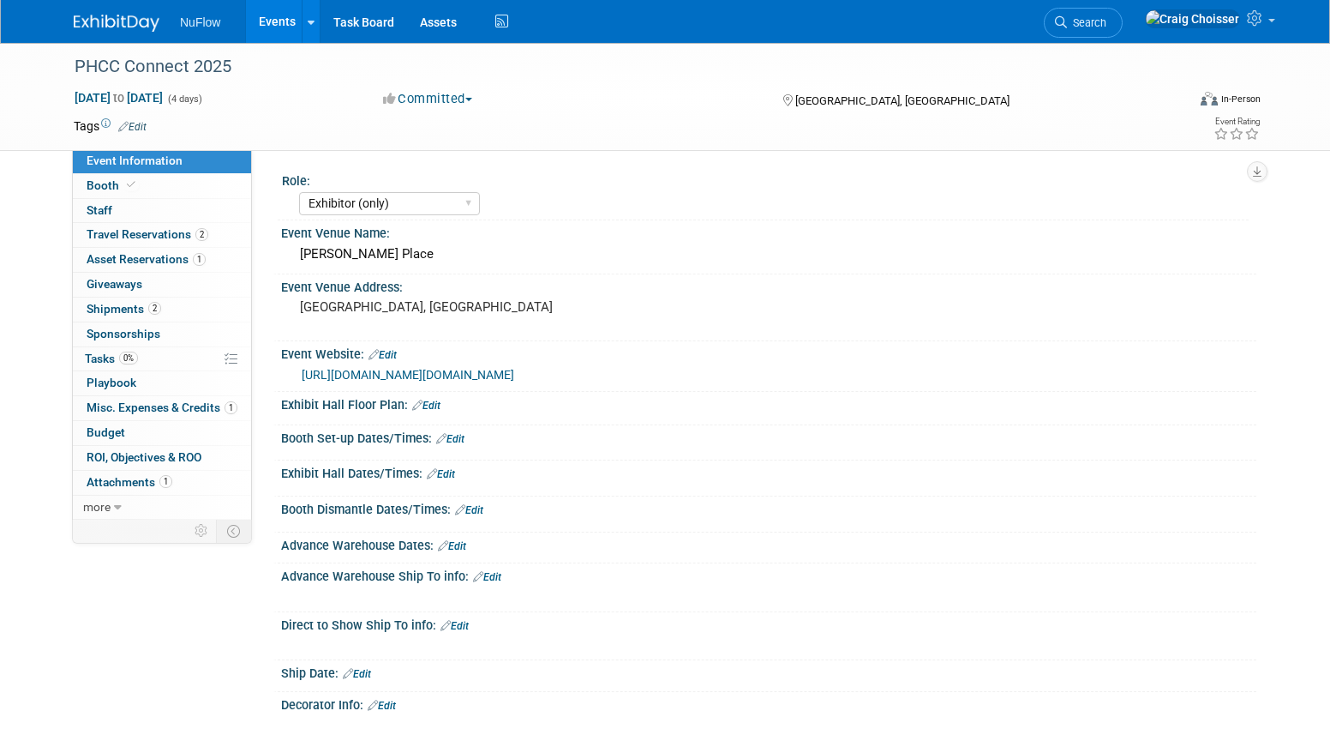
select select "Exhibitor (only)"
click at [109, 215] on link "0 Staff 0" at bounding box center [162, 211] width 178 height 24
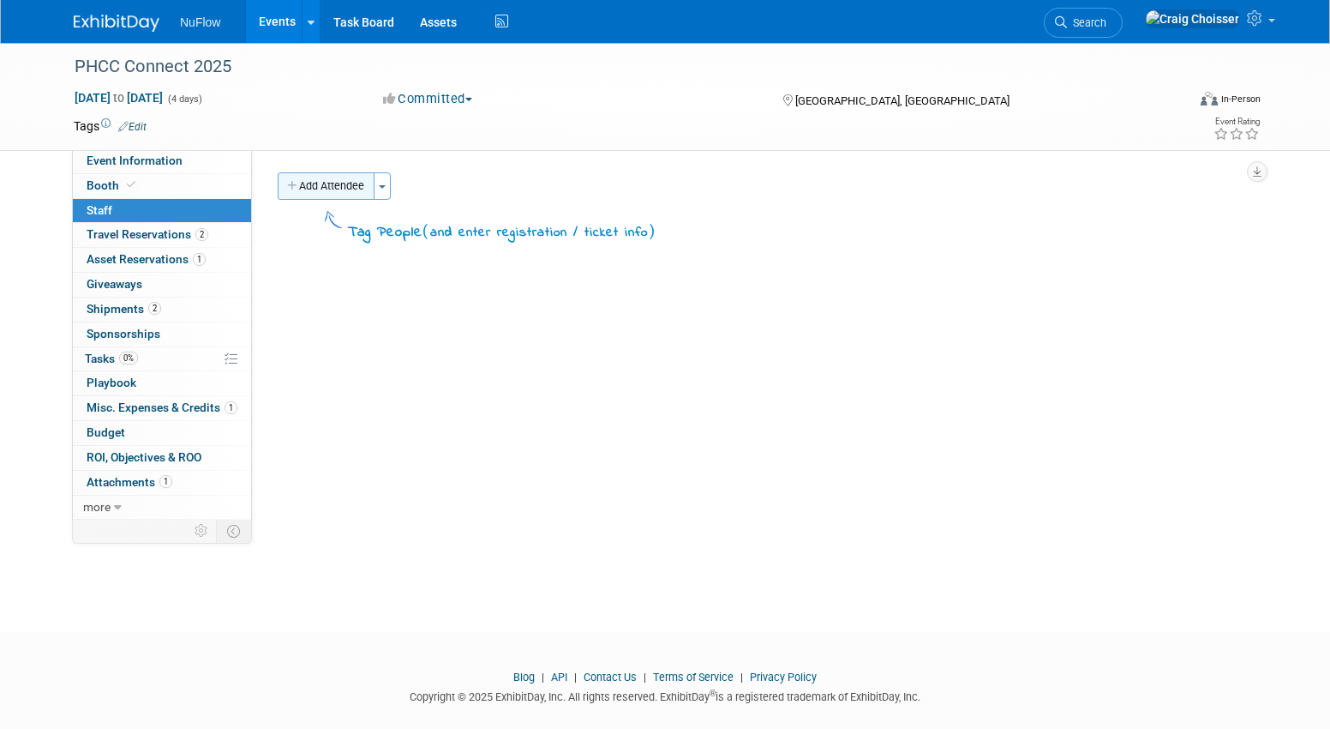
click at [331, 197] on button "Add Attendee" at bounding box center [326, 185] width 97 height 27
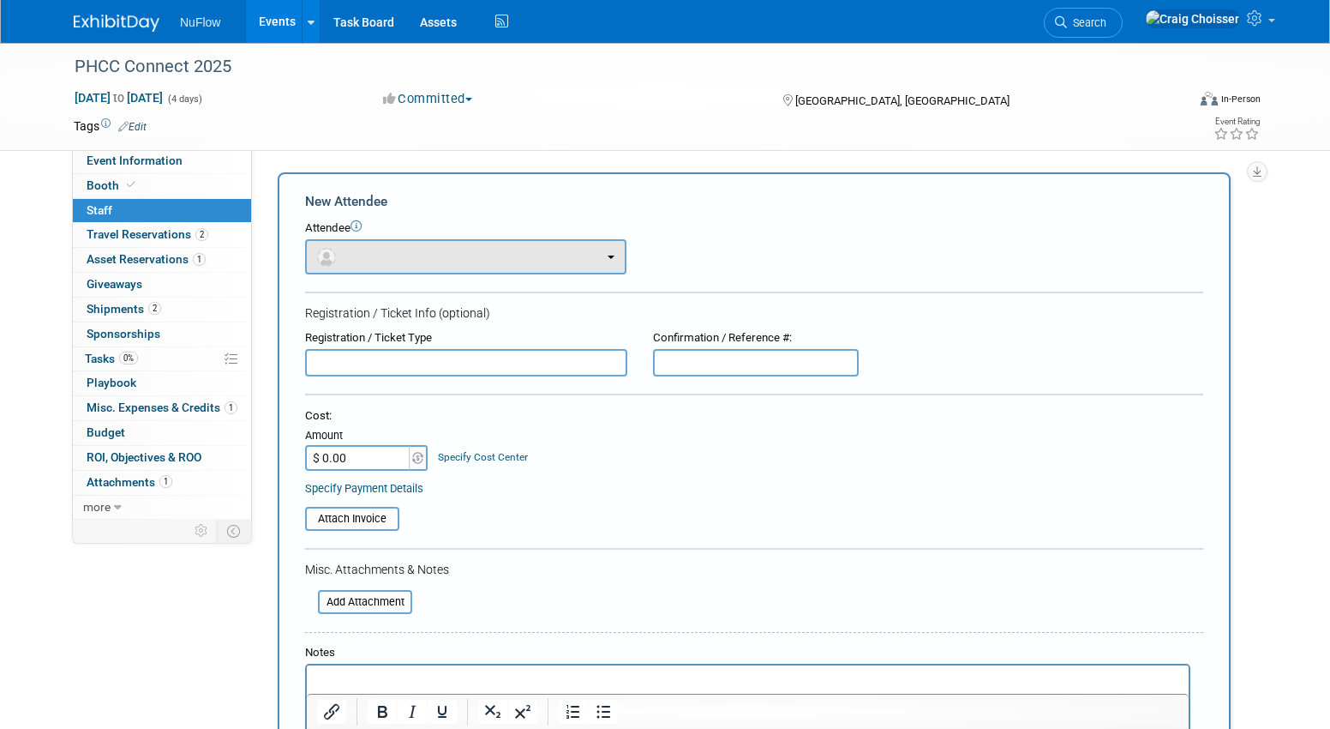
click at [351, 262] on button "button" at bounding box center [465, 256] width 321 height 35
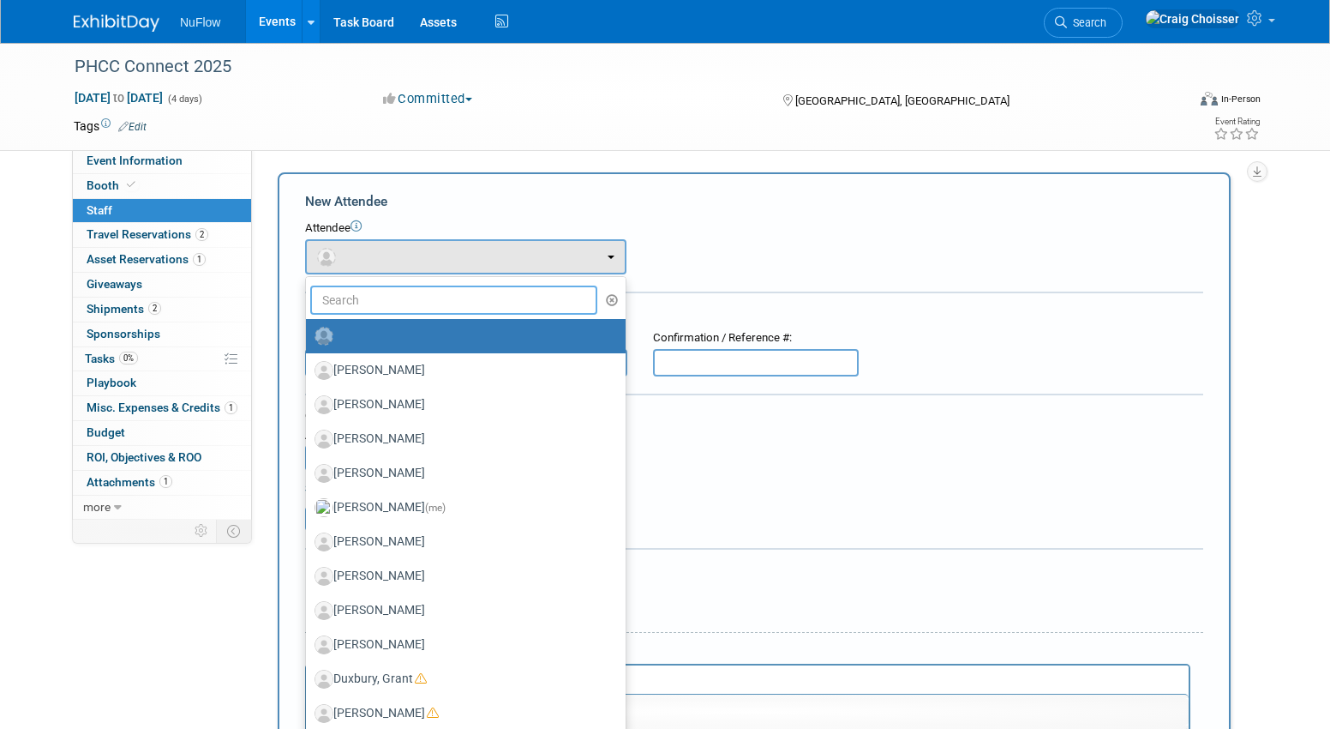
click at [360, 301] on input "text" at bounding box center [453, 299] width 287 height 29
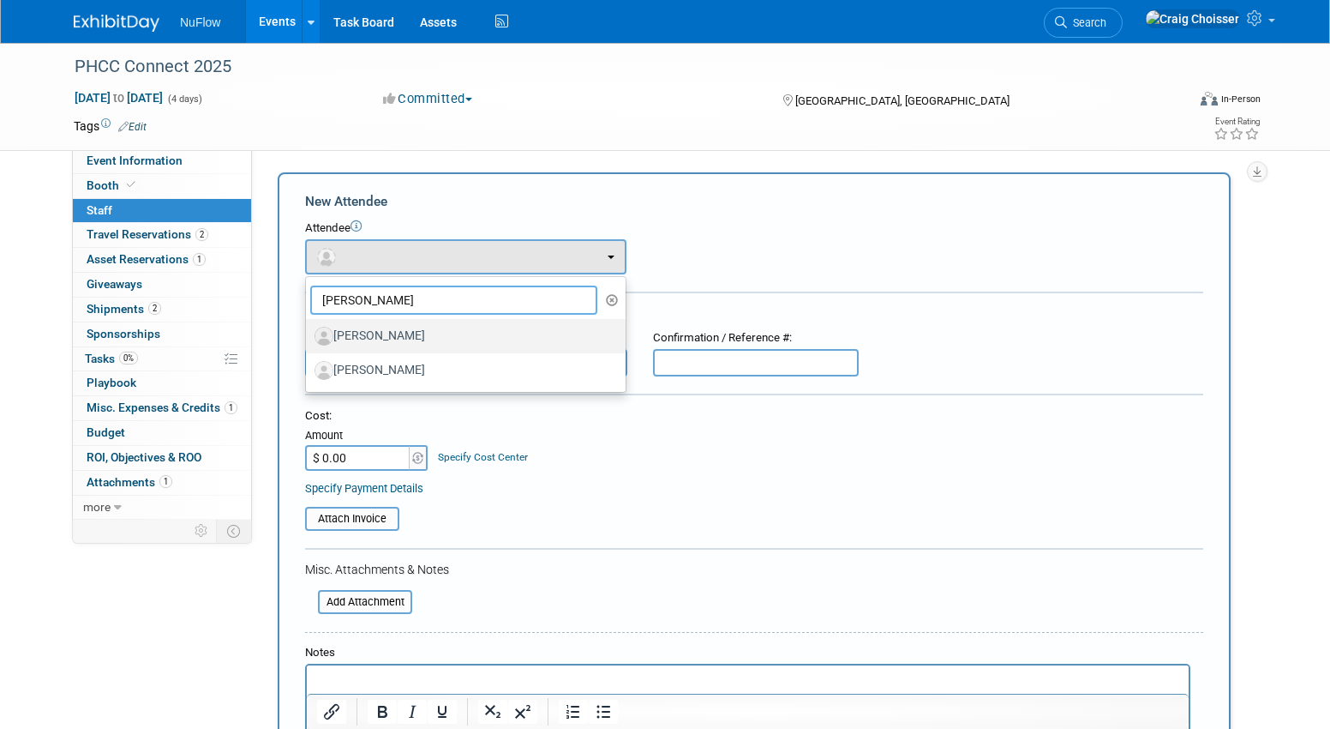
type input "mike"
click at [371, 327] on label "Douglass, Mike" at bounding box center [462, 335] width 294 height 27
click at [309, 328] on input "Douglass, Mike" at bounding box center [302, 333] width 11 height 11
select select "4f24f9ae-a0ff-41cd-9f78-b498b3f83f28"
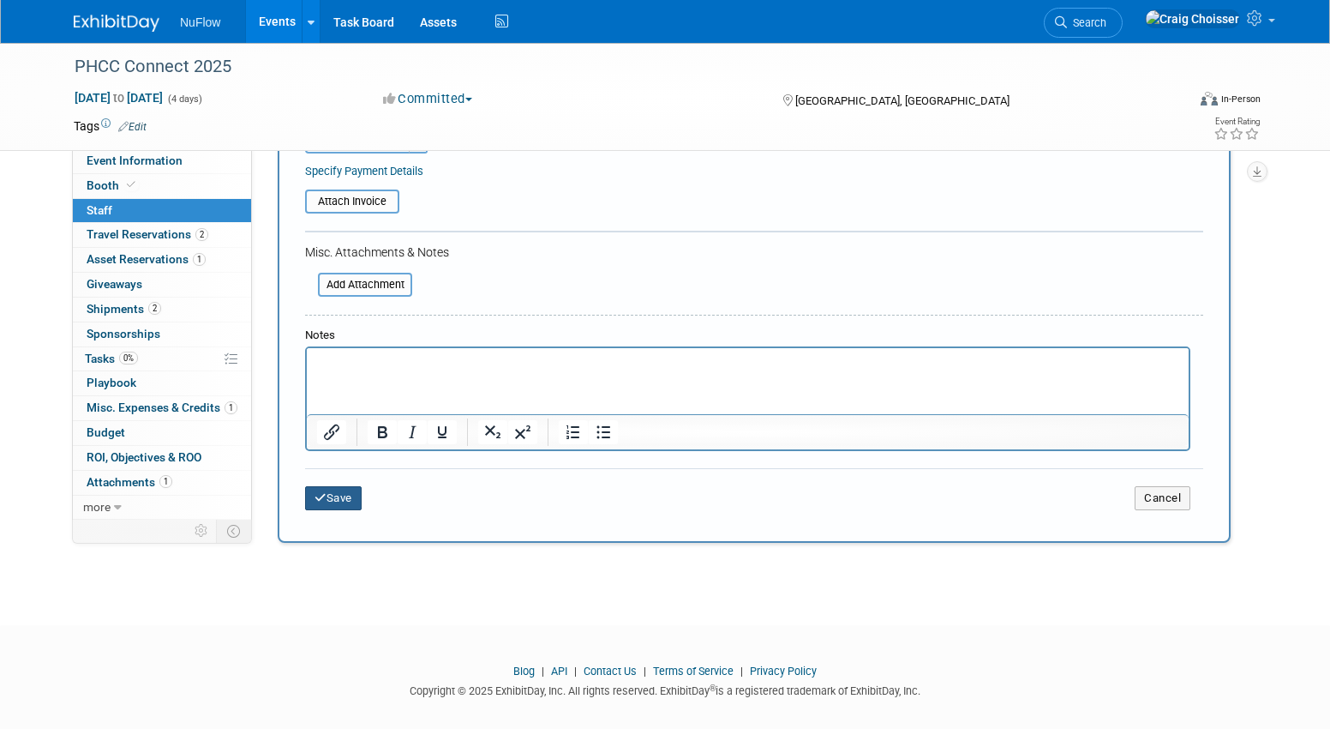
click at [353, 486] on button "Save" at bounding box center [333, 498] width 57 height 24
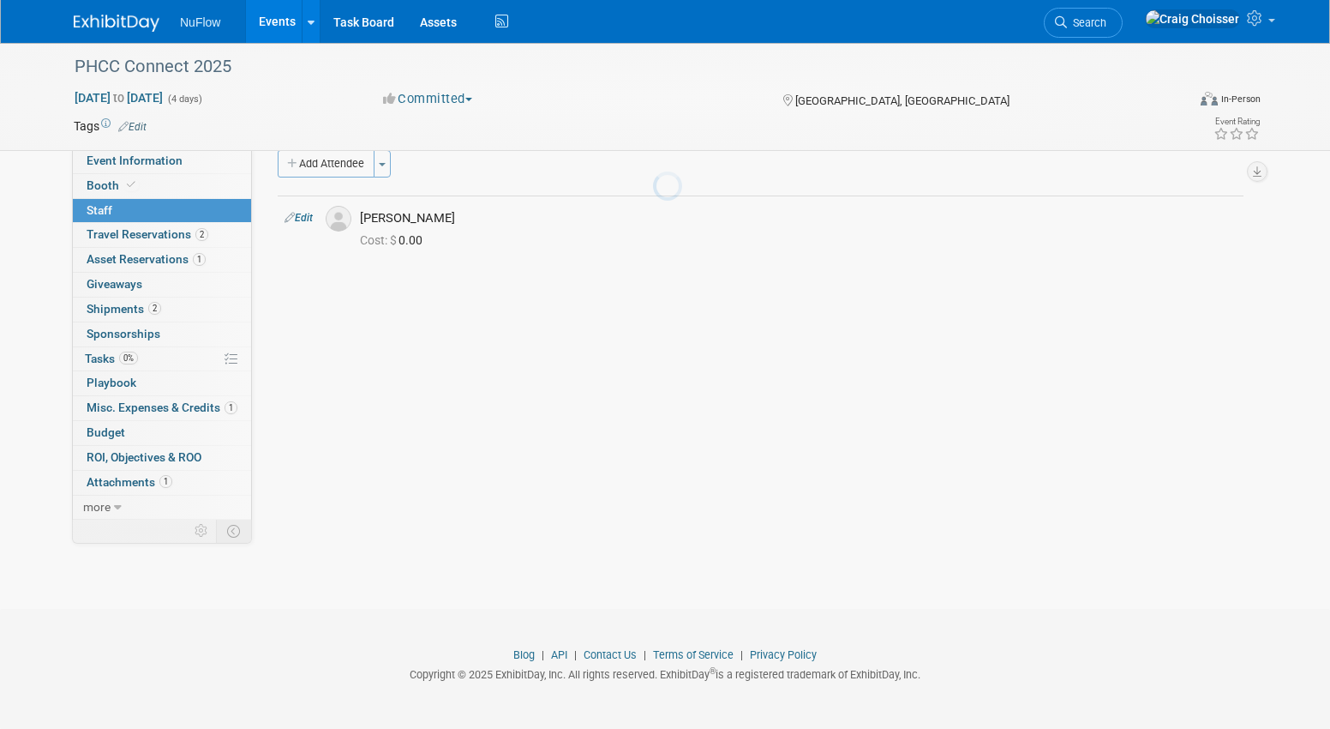
scroll to position [22, 0]
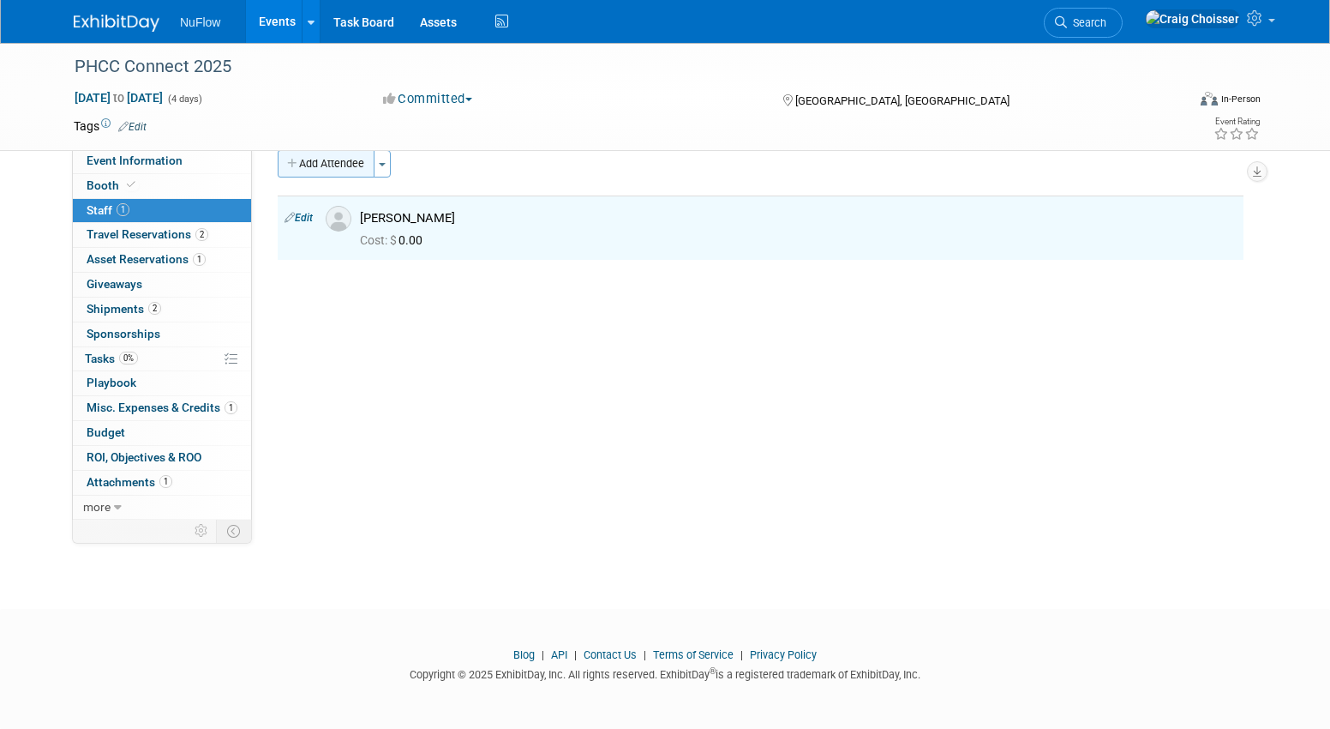
click at [331, 170] on button "Add Attendee" at bounding box center [326, 163] width 97 height 27
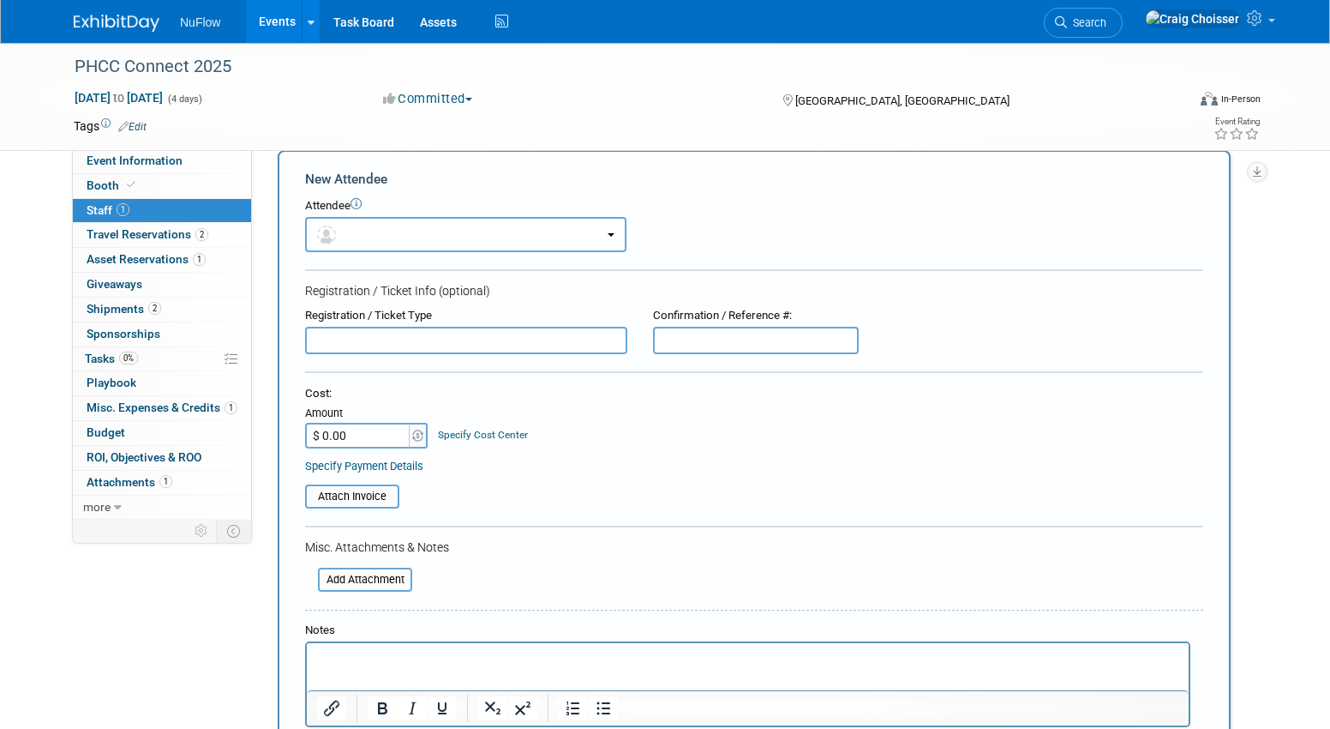
scroll to position [0, 0]
click at [364, 243] on button "button" at bounding box center [465, 234] width 321 height 35
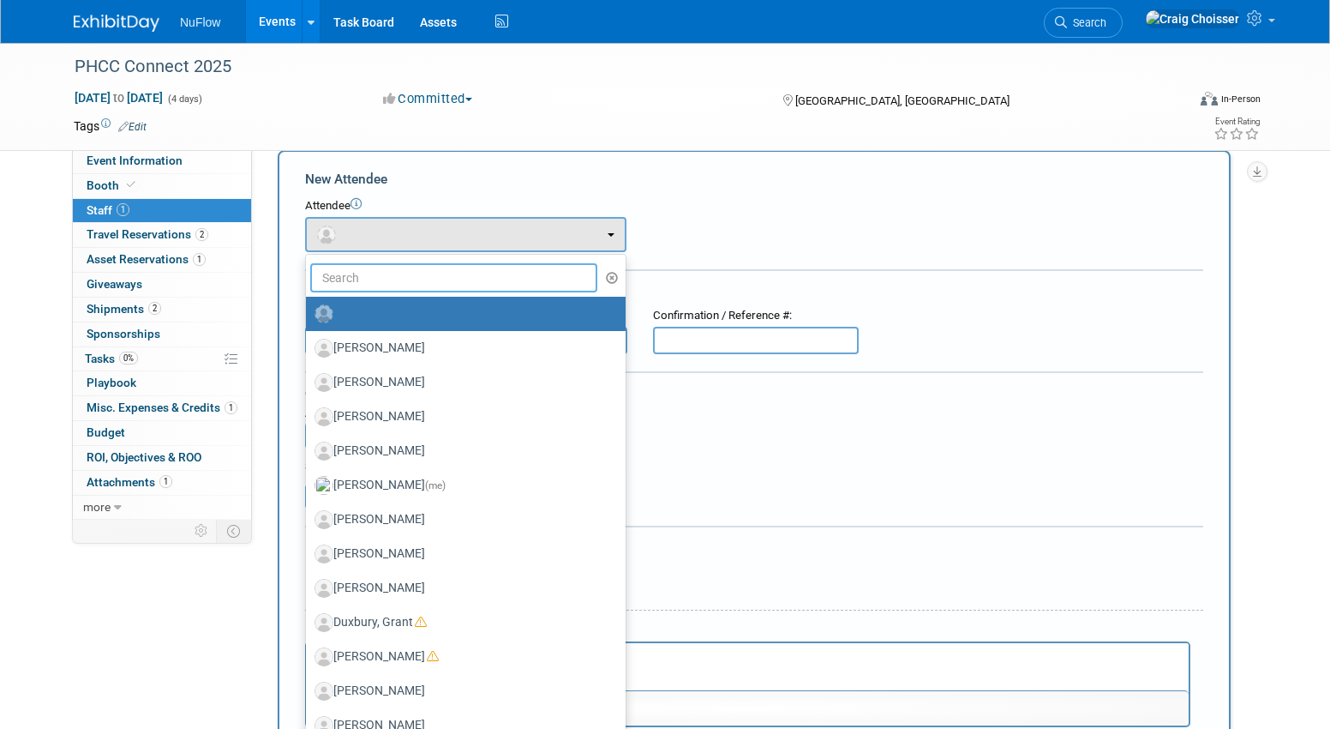
click at [371, 275] on input "text" at bounding box center [453, 277] width 287 height 29
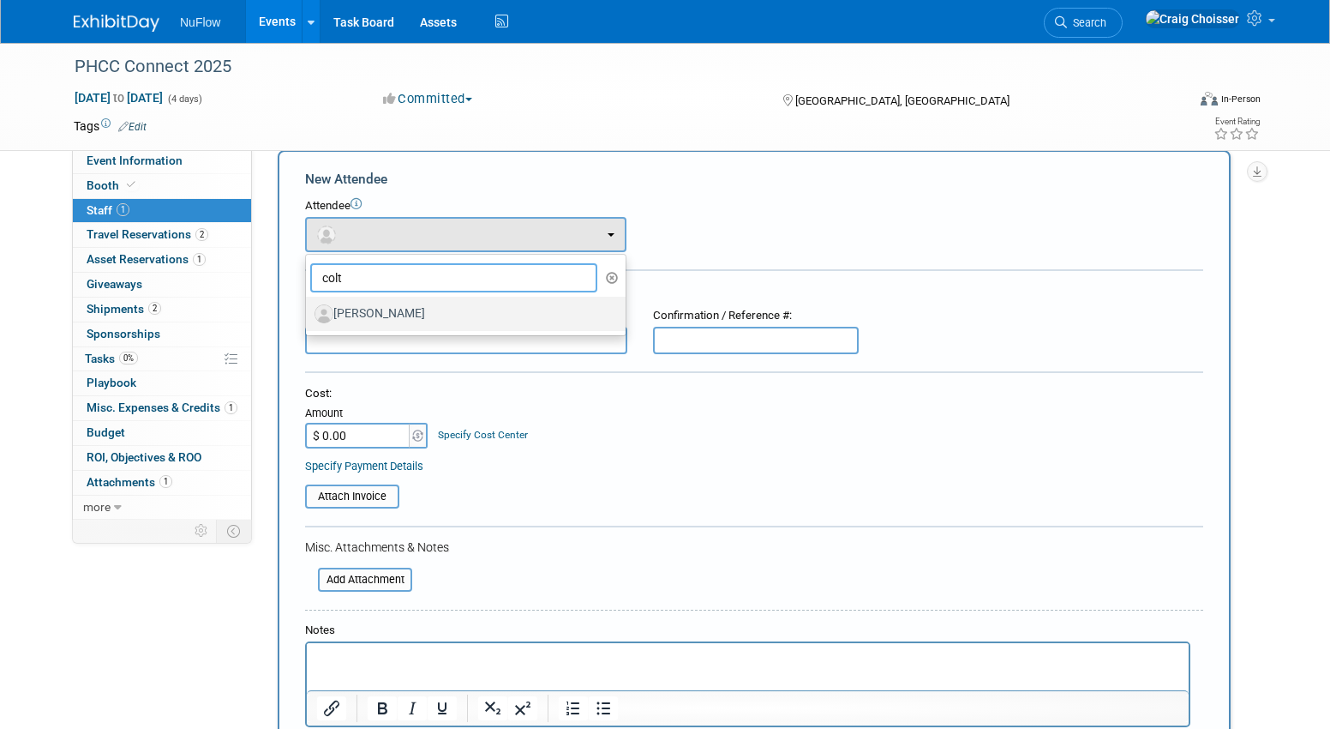
type input "colt"
click at [368, 315] on label "[PERSON_NAME]" at bounding box center [462, 313] width 294 height 27
click at [309, 315] on input "[PERSON_NAME]" at bounding box center [302, 311] width 11 height 11
select select "9bc3faad-88b6-42af-9c81-8760a5241b00"
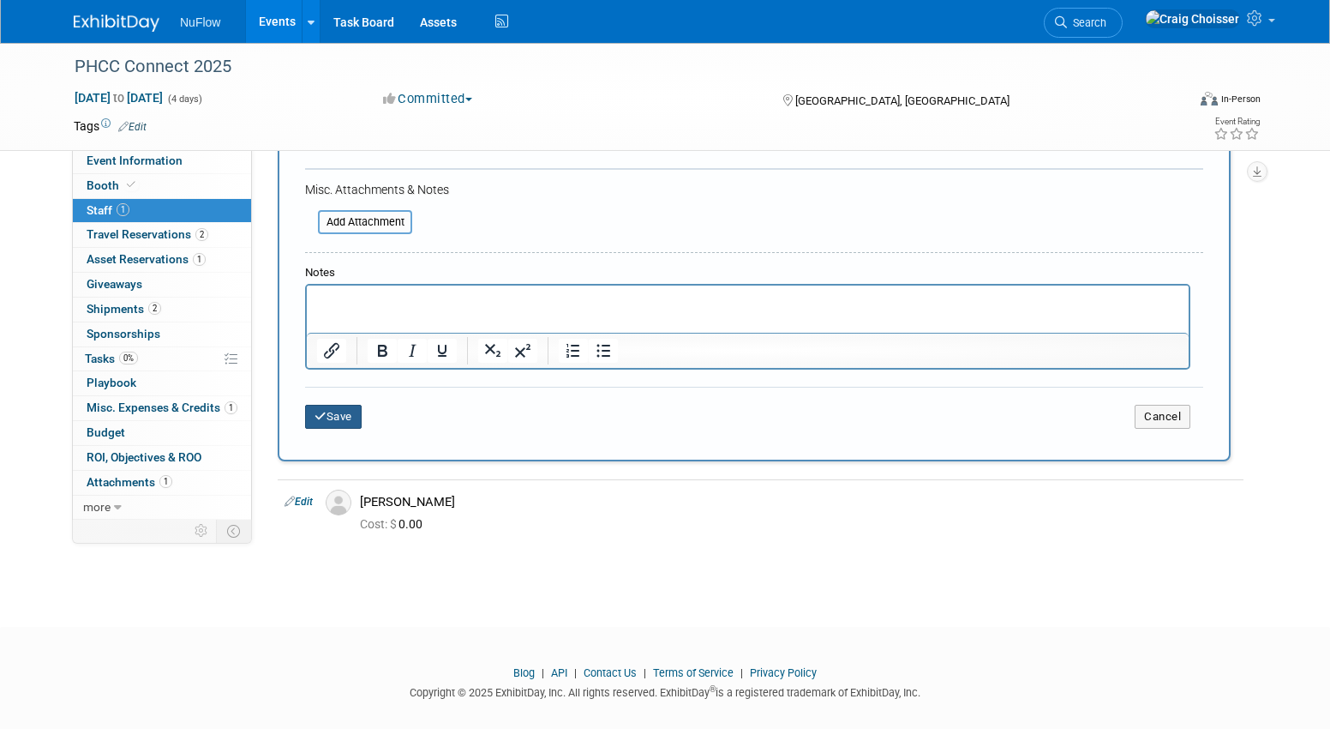
click at [341, 407] on button "Save" at bounding box center [333, 417] width 57 height 24
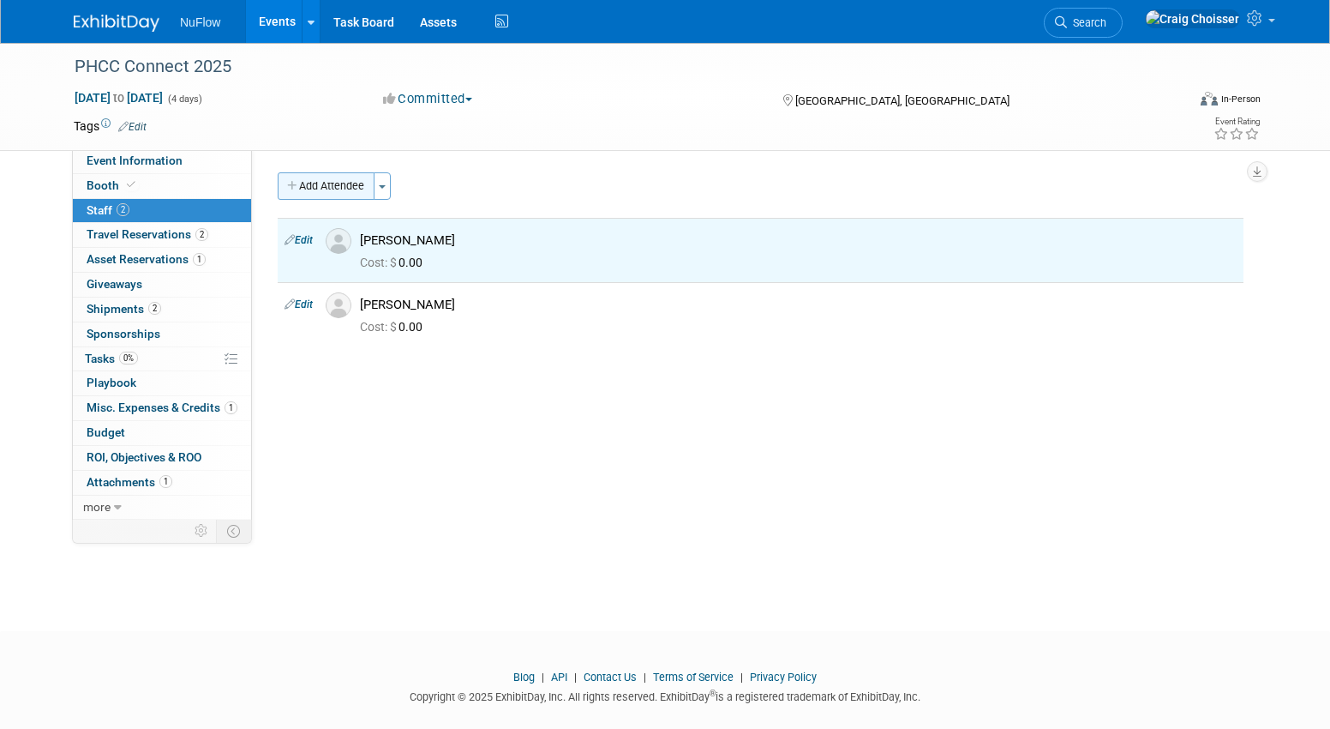
click at [344, 189] on button "Add Attendee" at bounding box center [326, 185] width 97 height 27
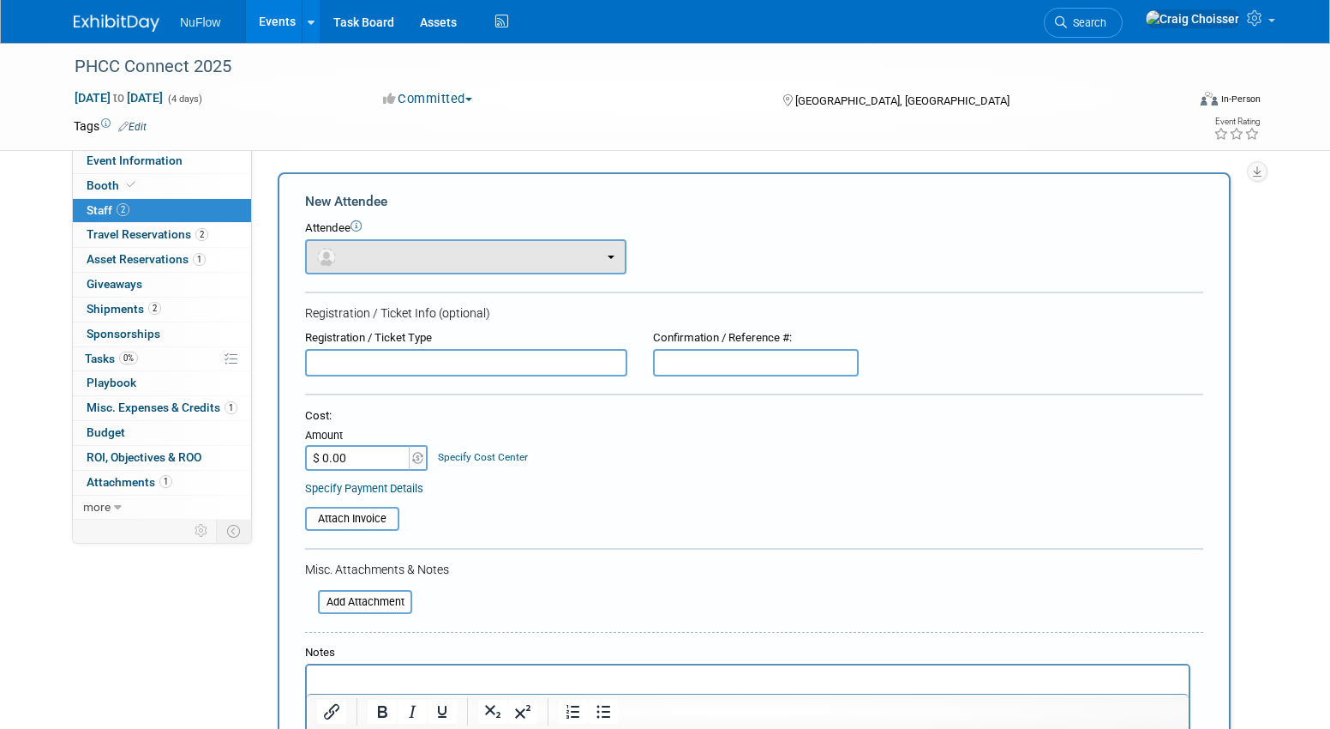
click at [359, 260] on button "button" at bounding box center [465, 256] width 321 height 35
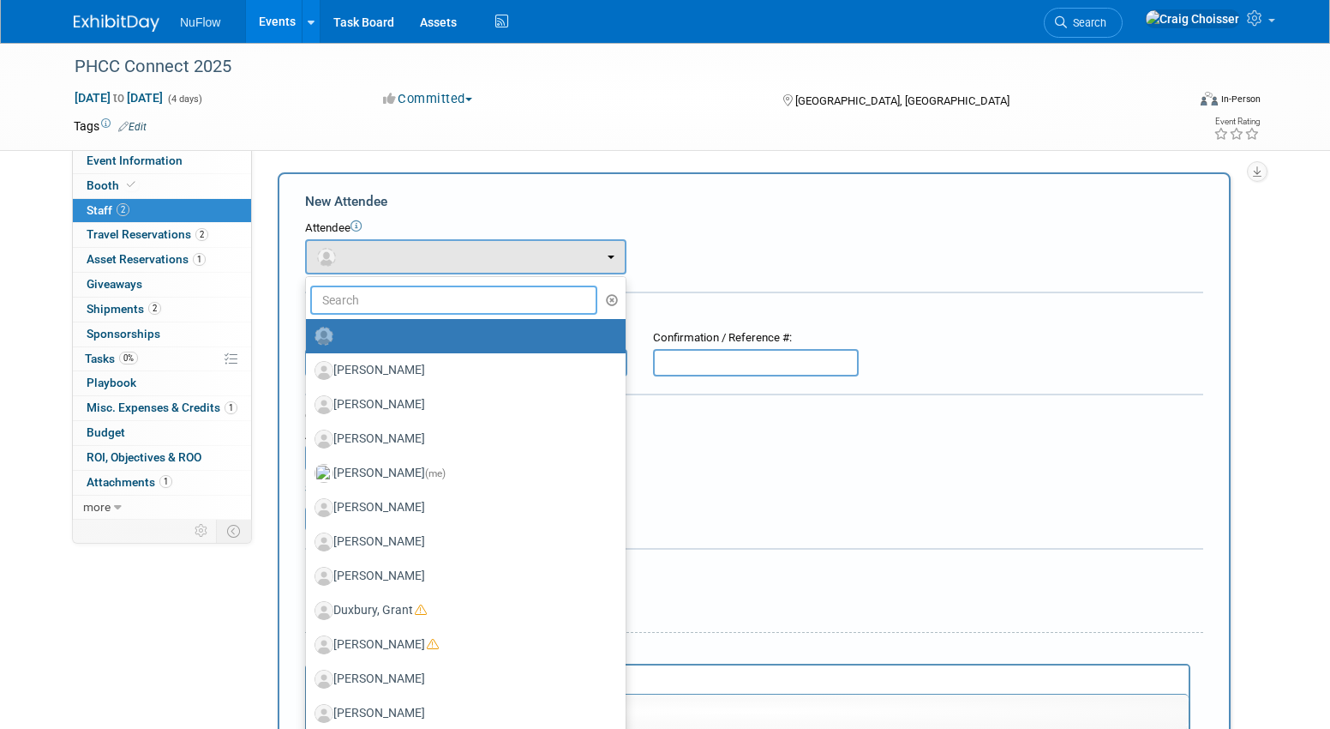
click at [367, 298] on input "text" at bounding box center [453, 299] width 287 height 29
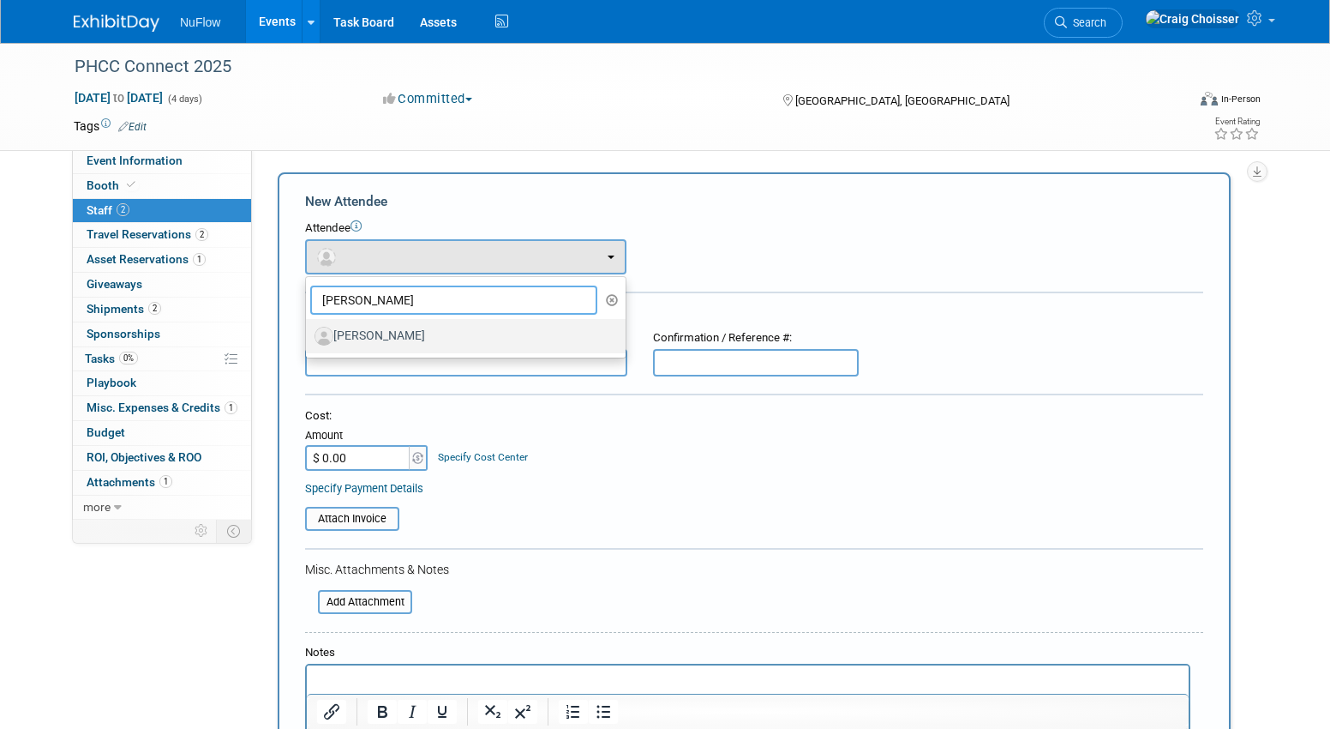
type input "[PERSON_NAME]"
drag, startPoint x: 367, startPoint y: 326, endPoint x: 369, endPoint y: 336, distance: 10.4
click at [369, 336] on label "Chris Cheek" at bounding box center [462, 335] width 294 height 27
click at [309, 336] on input "Chris Cheek" at bounding box center [302, 333] width 11 height 11
select select "5dcc9544-7d23-46af-a36e-ec73fb6713eb"
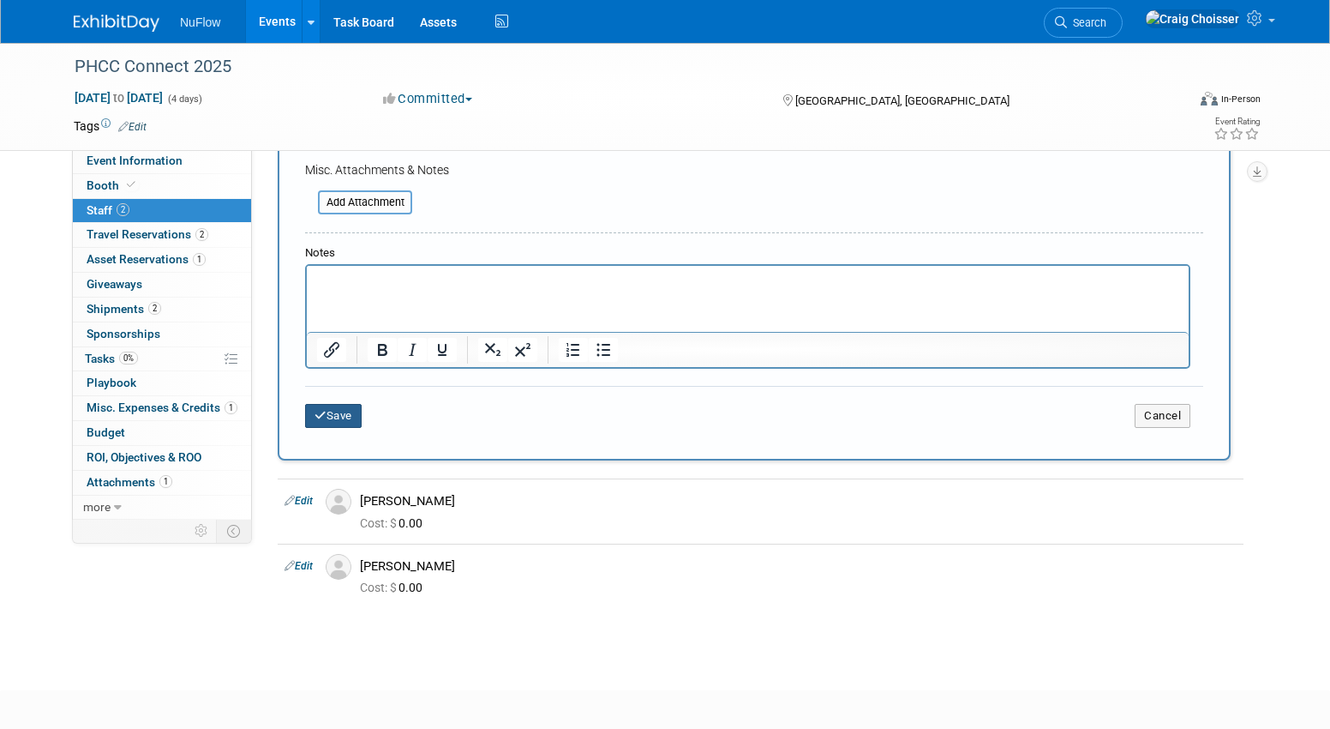
click at [350, 405] on button "Save" at bounding box center [333, 416] width 57 height 24
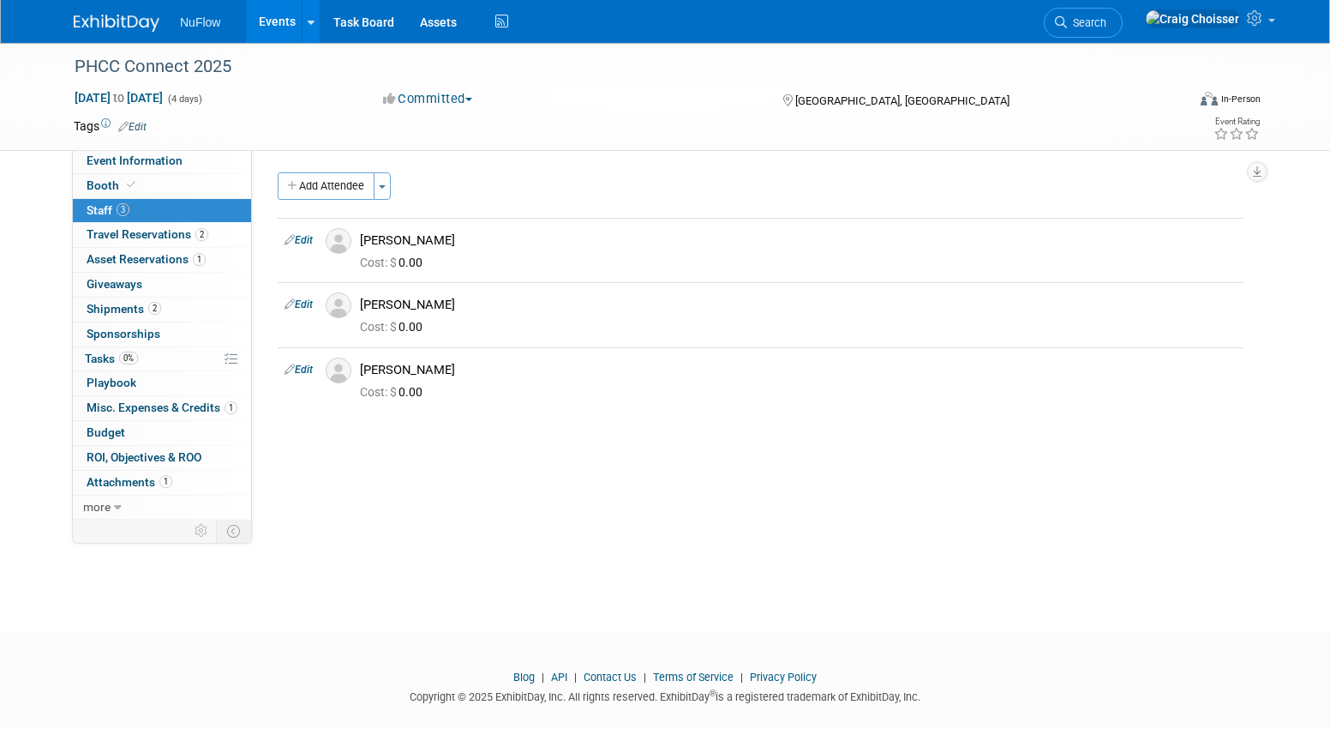
click at [278, 29] on link "Events" at bounding box center [277, 21] width 63 height 43
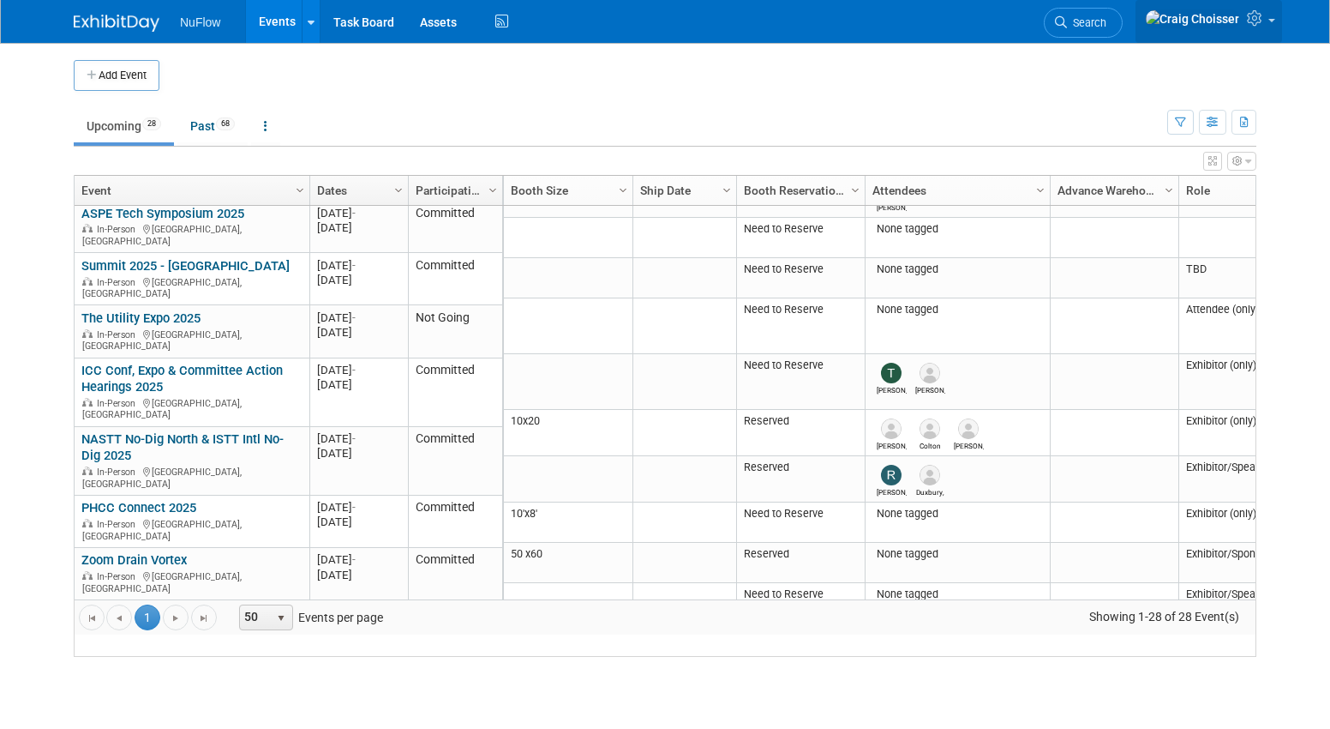
click at [1256, 35] on link at bounding box center [1209, 21] width 147 height 43
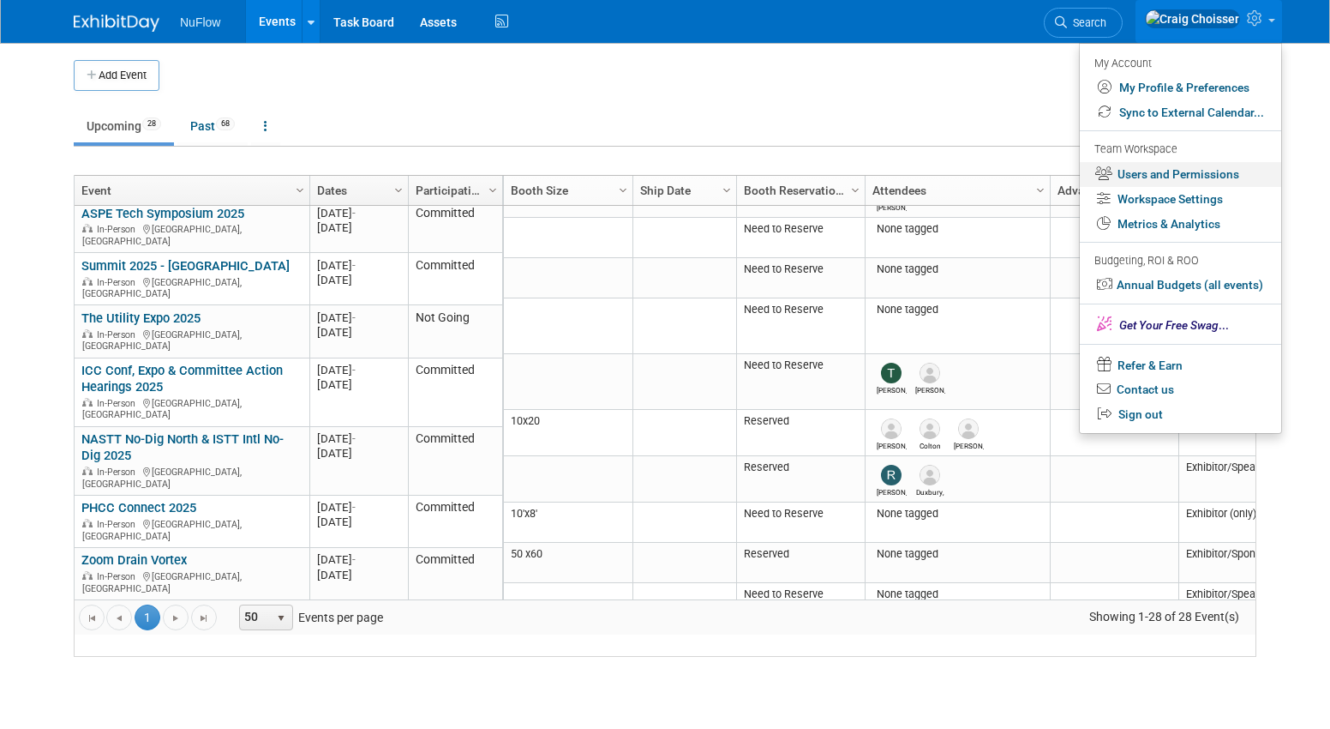
click at [1168, 171] on link "Users and Permissions" at bounding box center [1180, 174] width 201 height 25
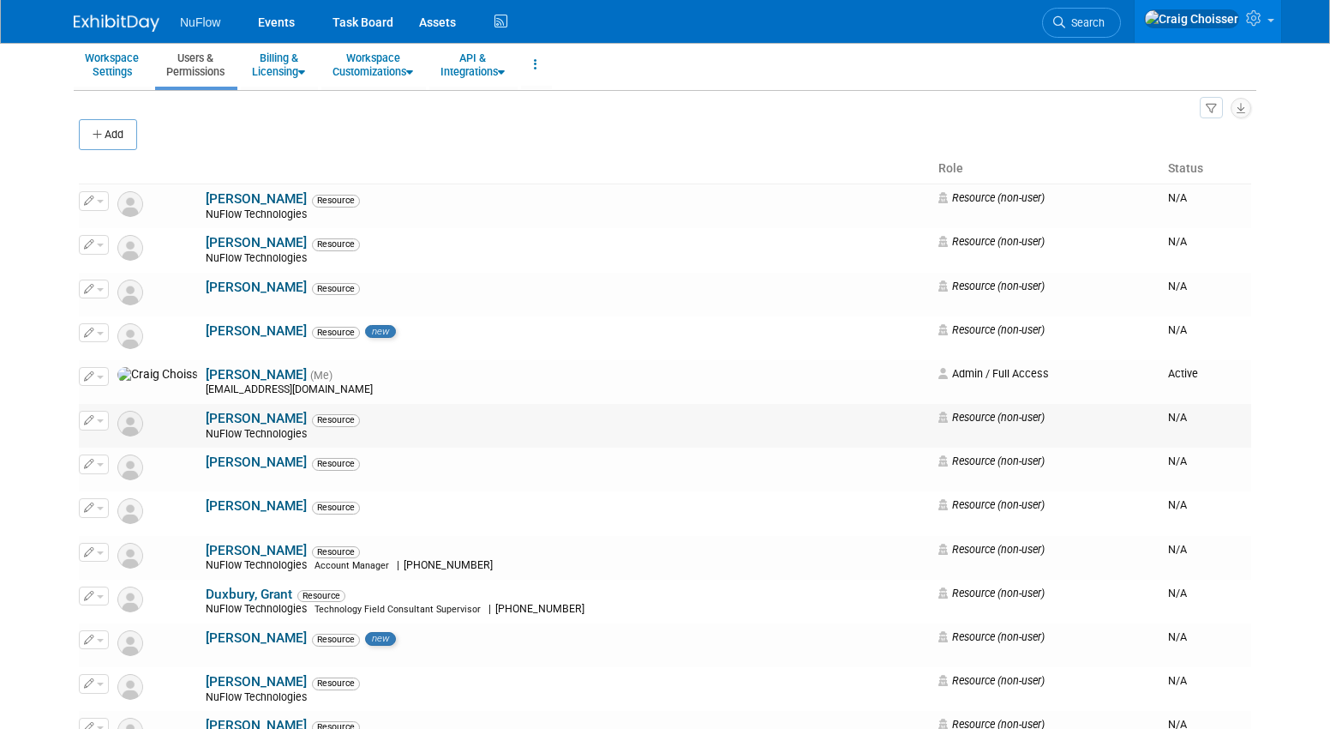
scroll to position [70, 0]
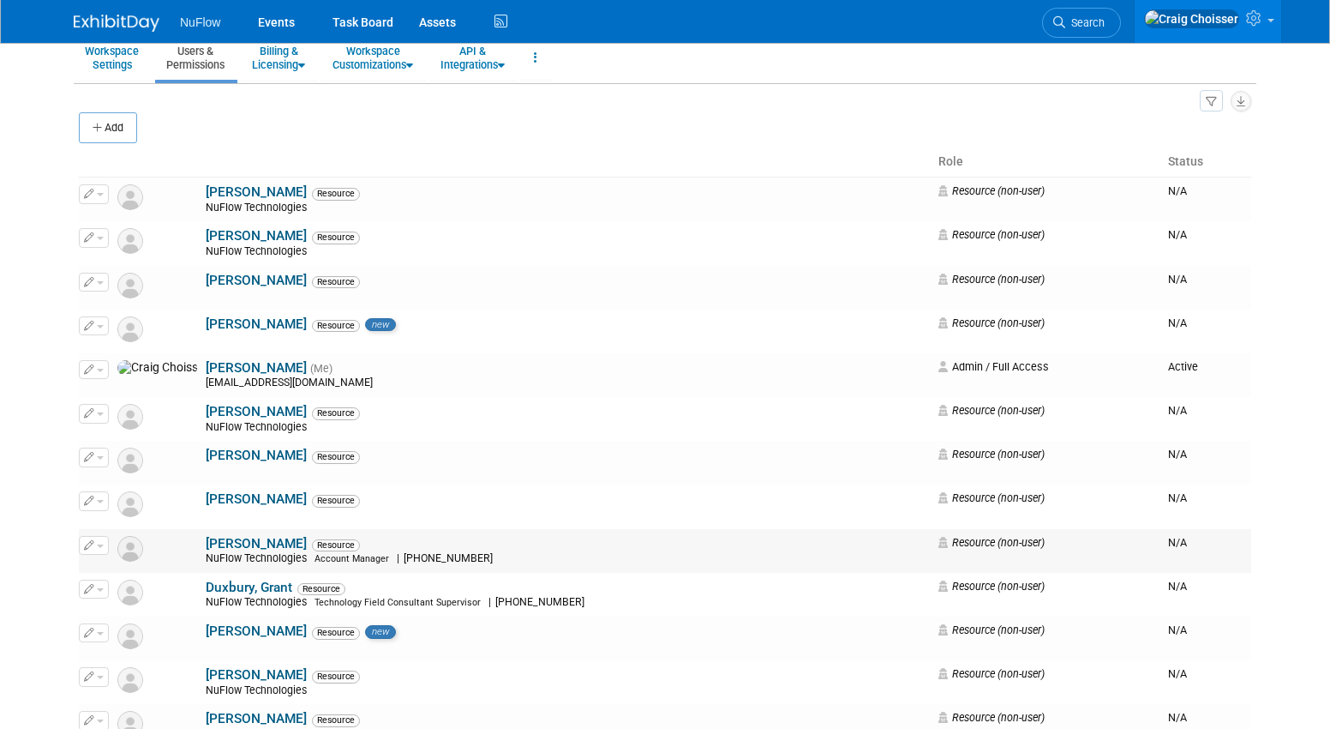
click at [91, 540] on icon "button" at bounding box center [89, 544] width 10 height 9
click at [119, 568] on link "Edit" at bounding box center [147, 573] width 135 height 24
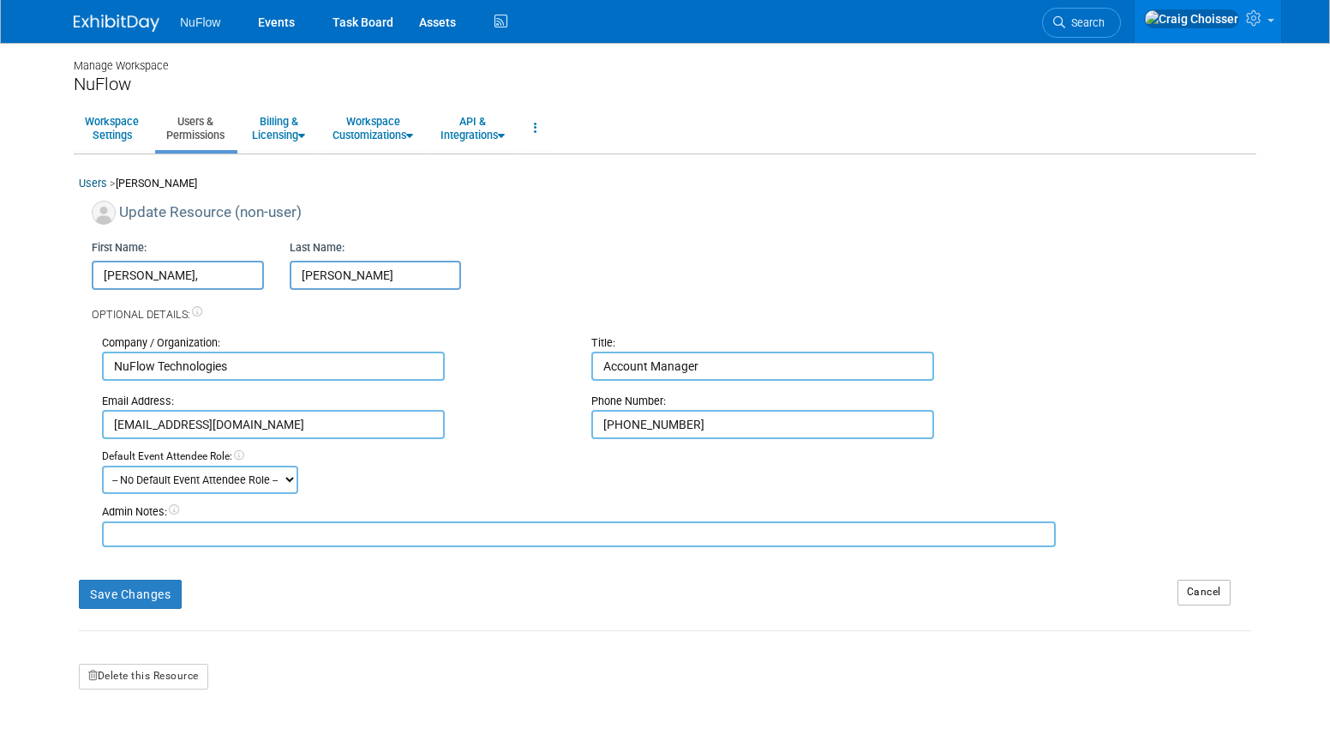
drag, startPoint x: 169, startPoint y: 271, endPoint x: 87, endPoint y: 271, distance: 82.3
type input "Mike"
click at [321, 267] on input "Mike" at bounding box center [376, 275] width 172 height 29
type input "Douglass"
click at [151, 580] on button "Save Changes" at bounding box center [130, 594] width 103 height 29
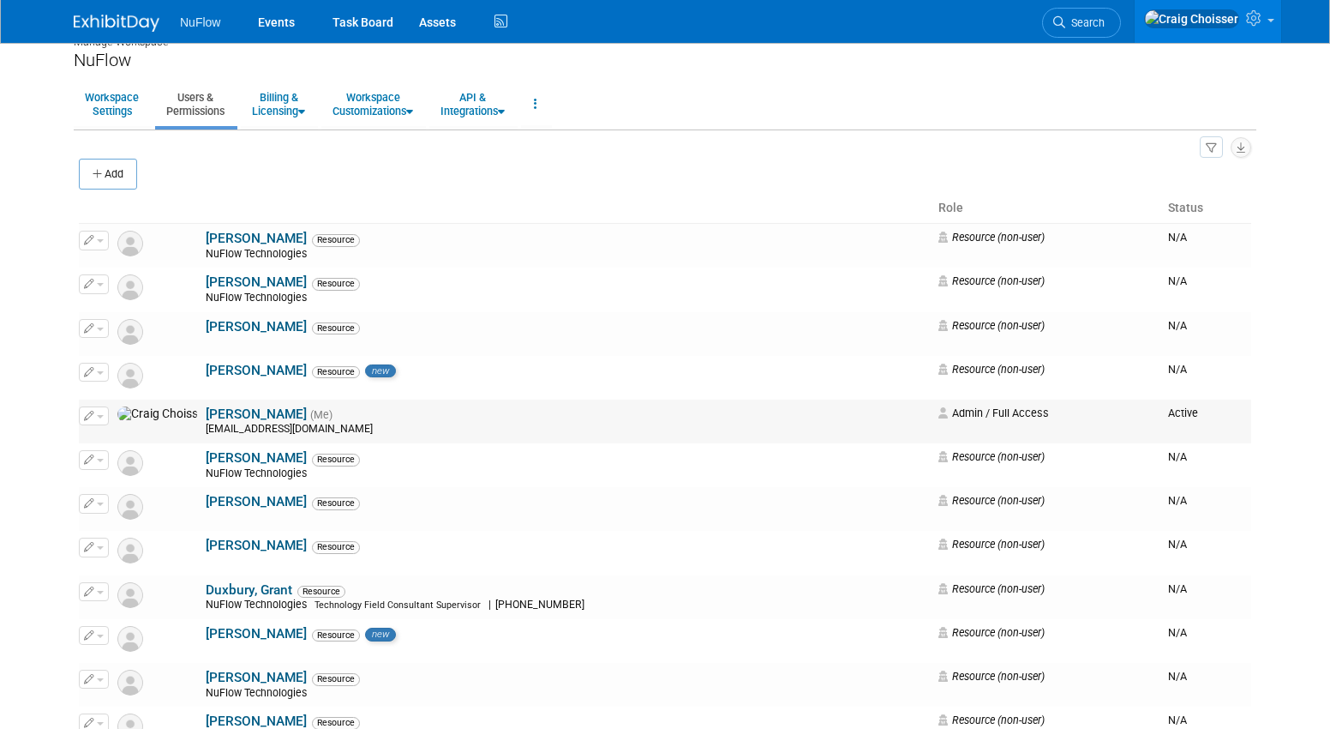
scroll to position [39, 0]
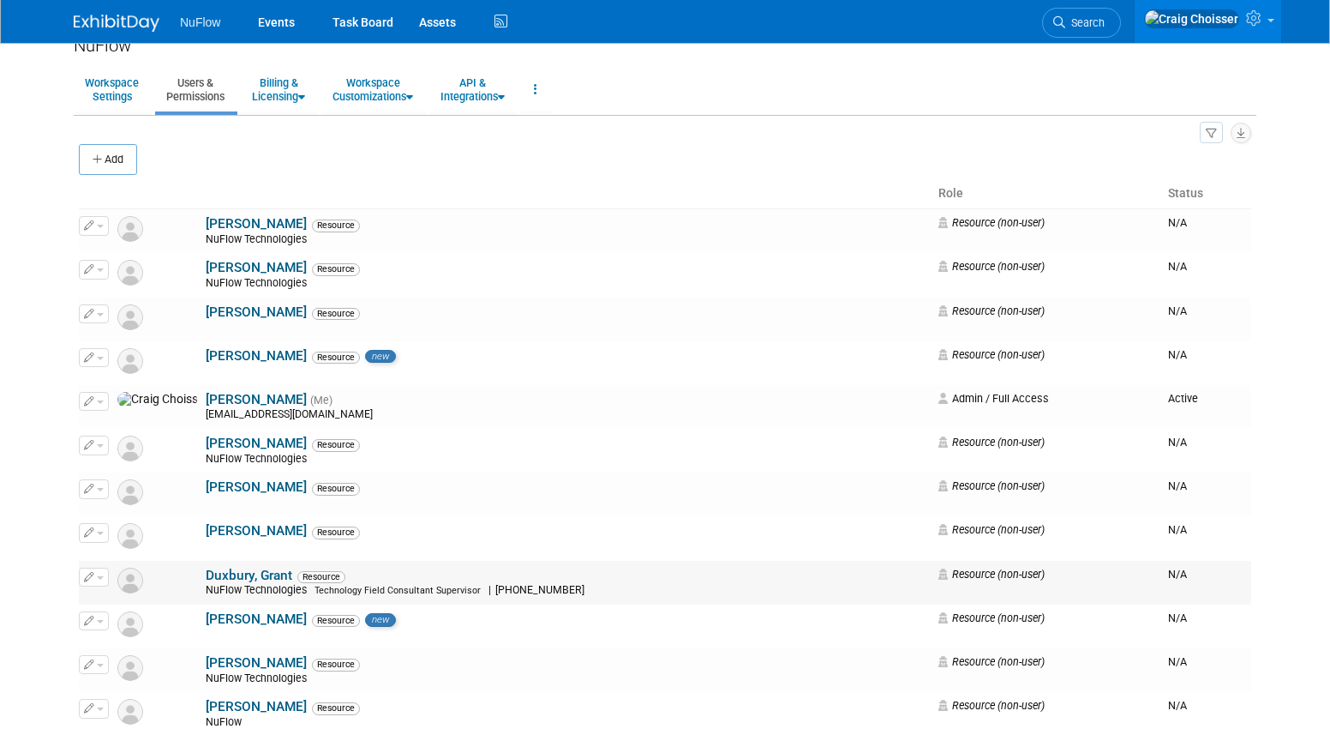
click at [97, 568] on button "button" at bounding box center [94, 577] width 30 height 19
click at [115, 592] on link "Edit" at bounding box center [147, 604] width 135 height 24
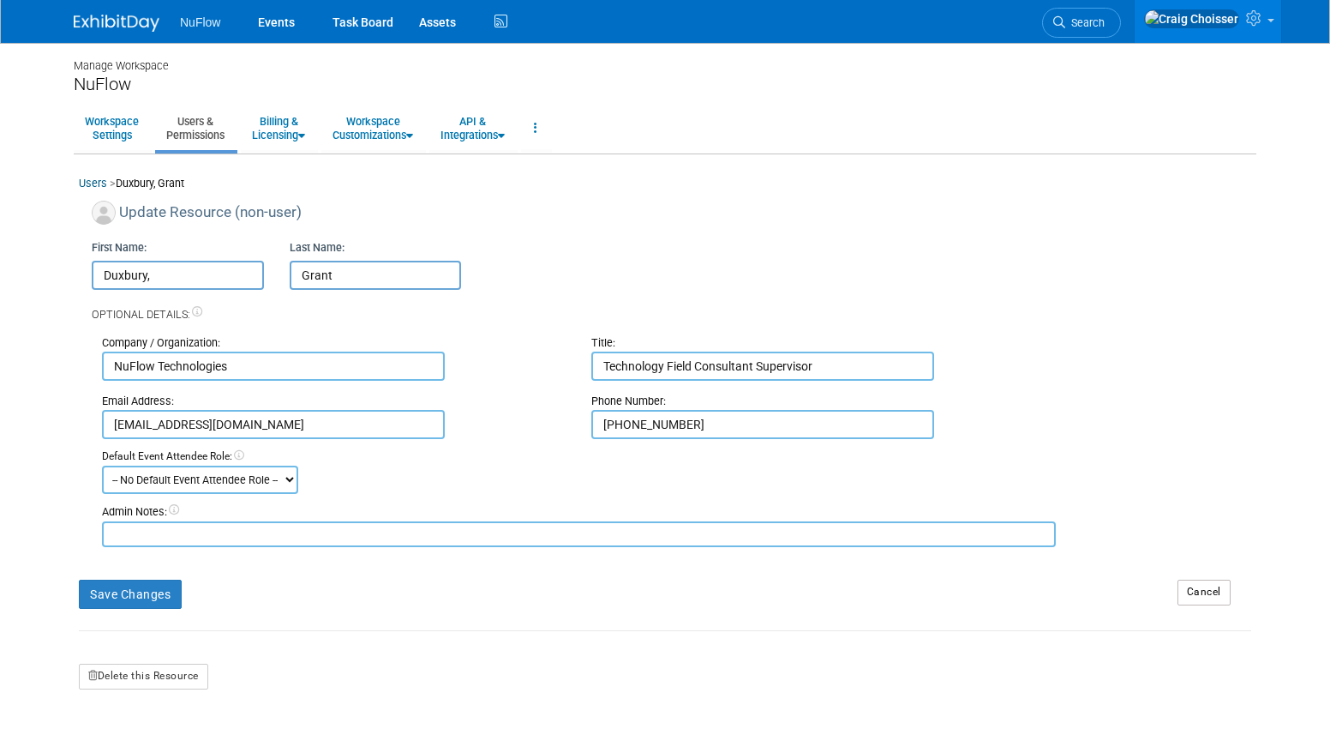
drag, startPoint x: 172, startPoint y: 271, endPoint x: 69, endPoint y: 272, distance: 102.9
type input "Grant"
click at [322, 273] on input "Grant" at bounding box center [376, 275] width 172 height 29
type input "Duxbury"
click at [142, 580] on button "Save Changes" at bounding box center [130, 594] width 103 height 29
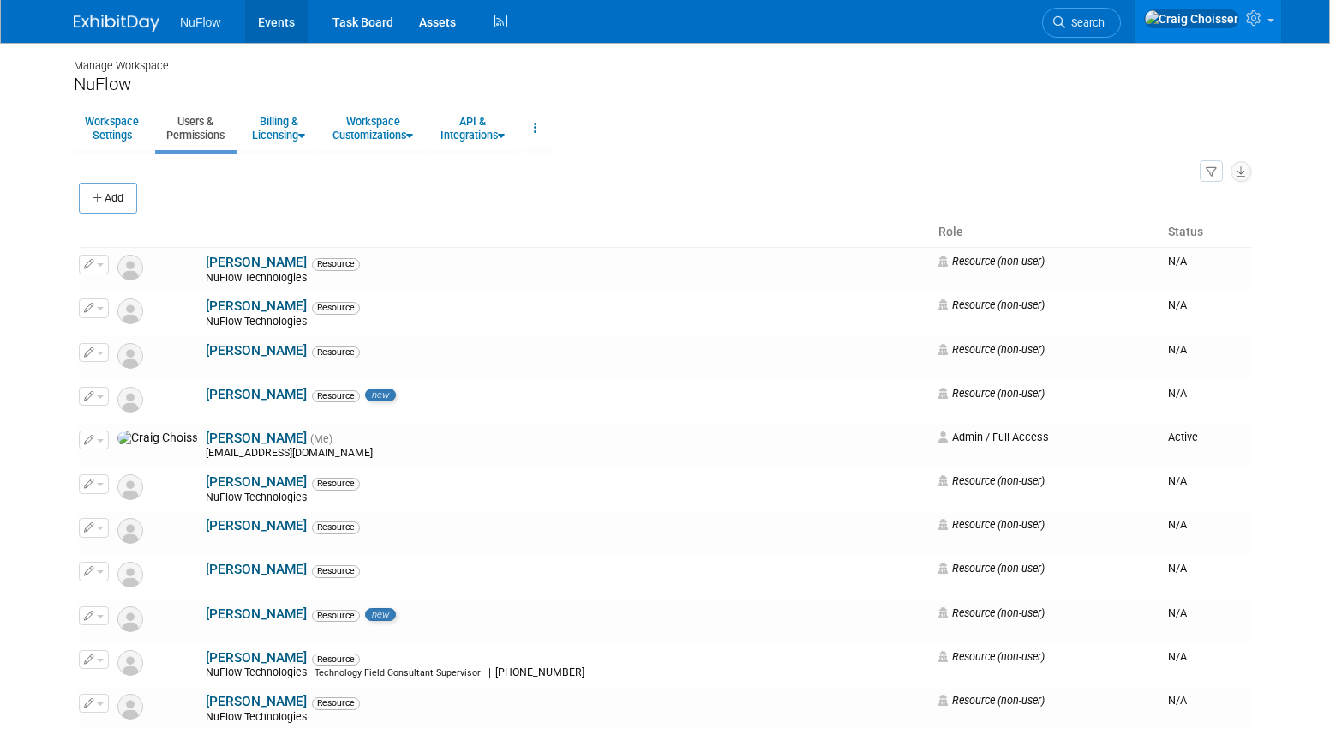
click at [276, 22] on link "Events" at bounding box center [276, 21] width 63 height 43
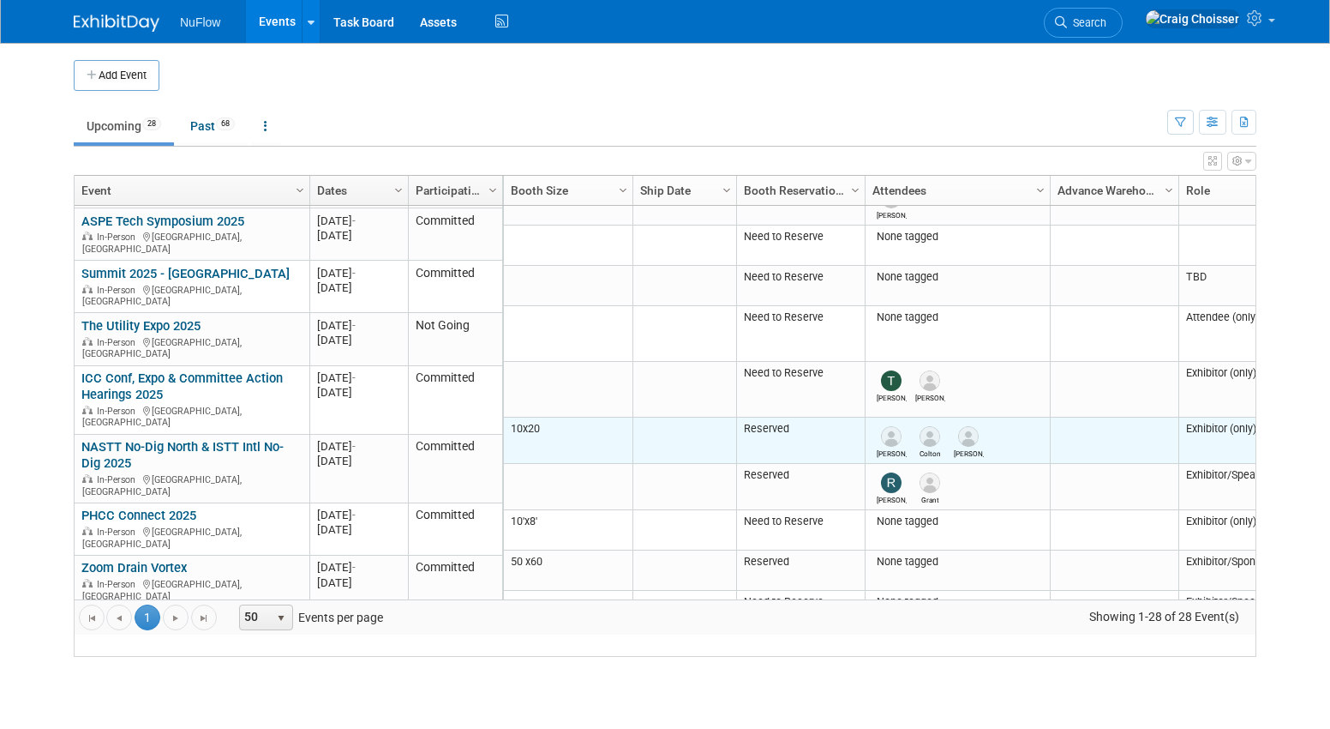
scroll to position [83, 0]
